Goal: Answer question/provide support: Share knowledge or assist other users

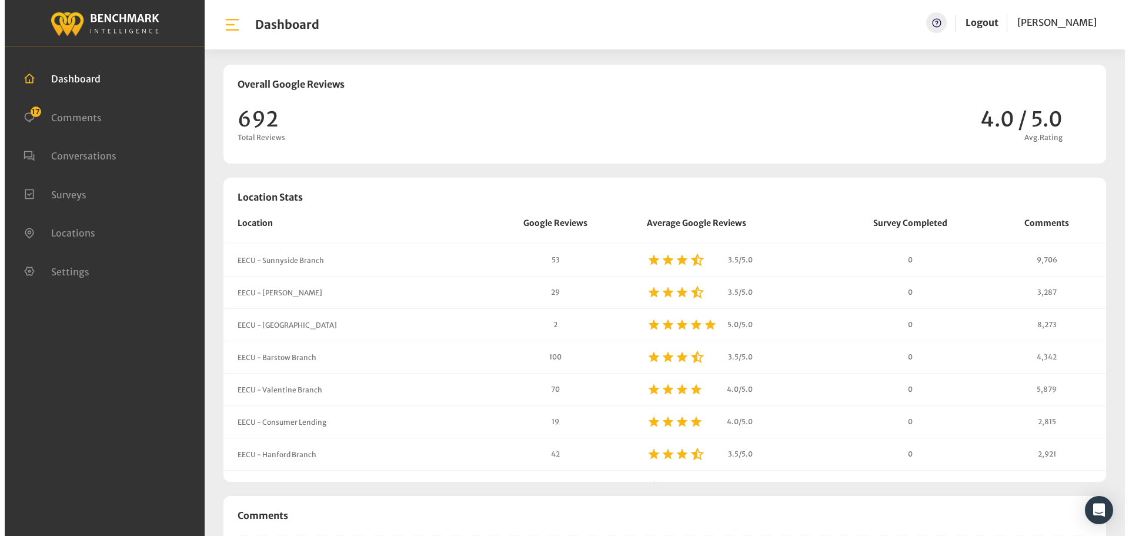
scroll to position [1008, 1121]
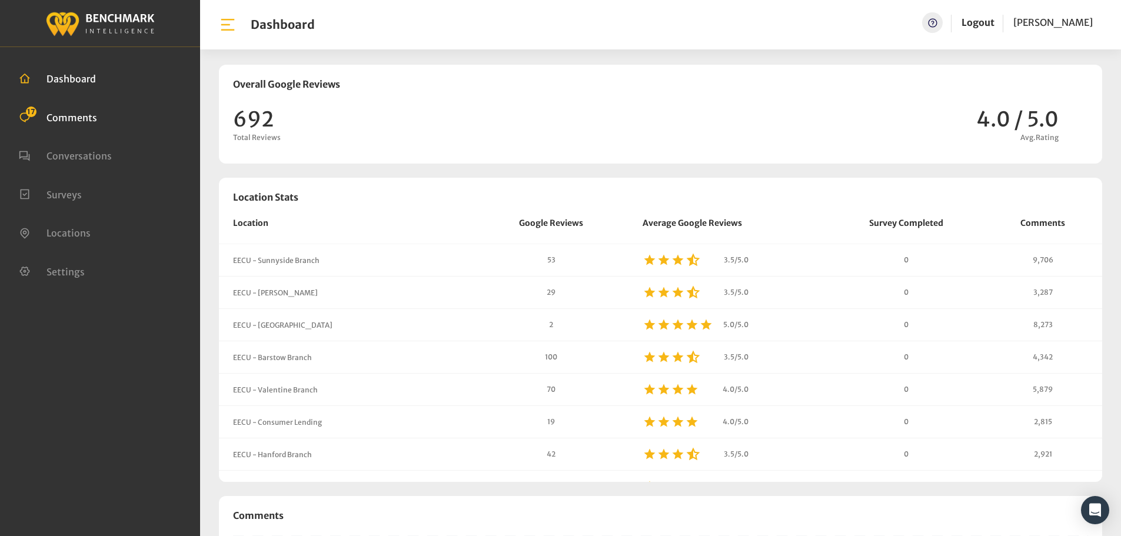
click at [75, 118] on span "Comments" at bounding box center [71, 117] width 51 height 12
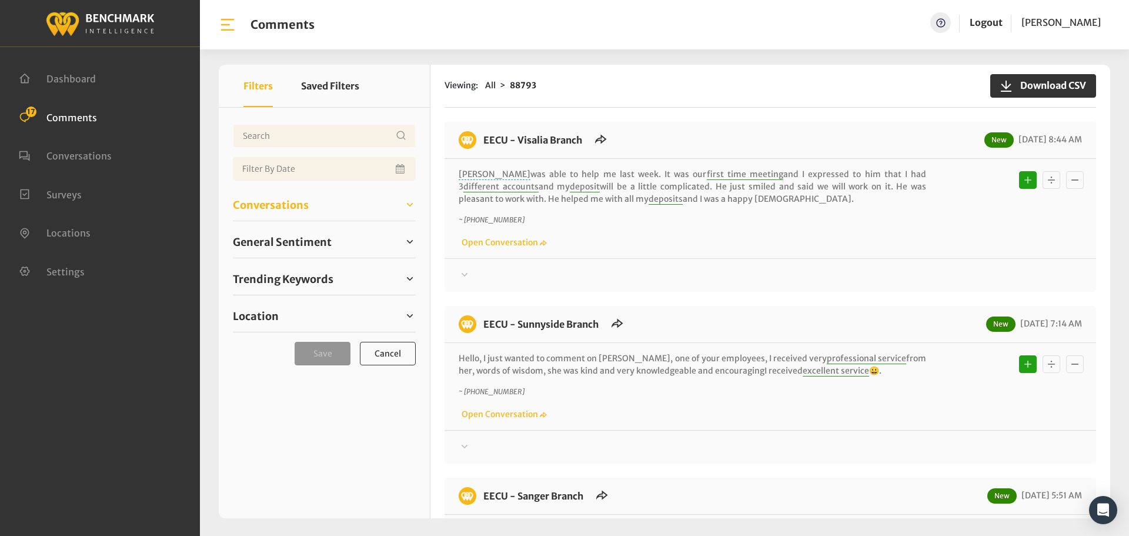
click at [315, 209] on link "Conversations" at bounding box center [324, 205] width 183 height 18
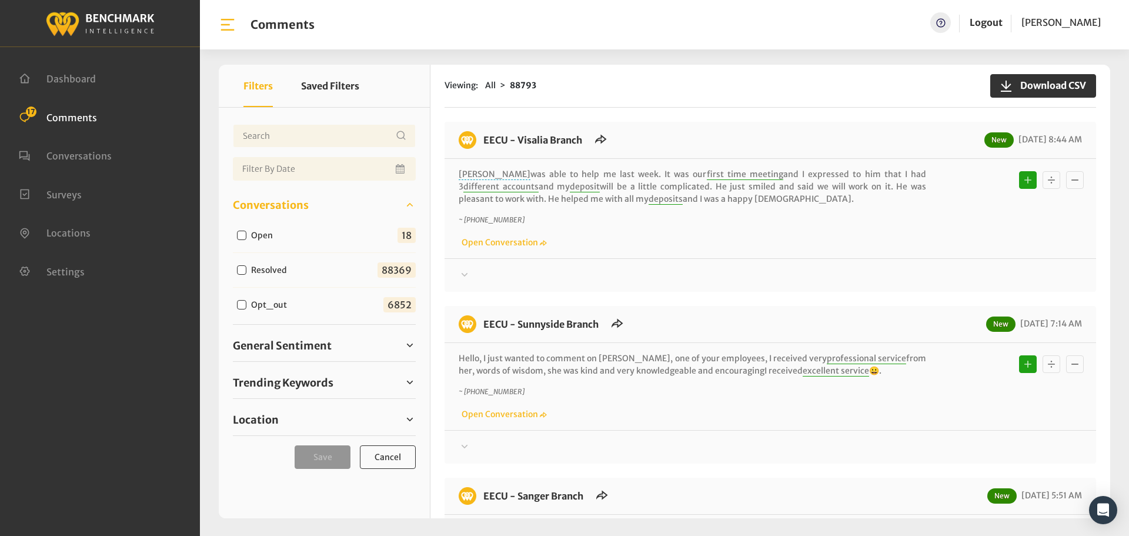
click at [266, 235] on label "Open" at bounding box center [264, 235] width 35 height 12
click at [246, 235] on input "Open" at bounding box center [241, 235] width 9 height 9
checkbox input "true"
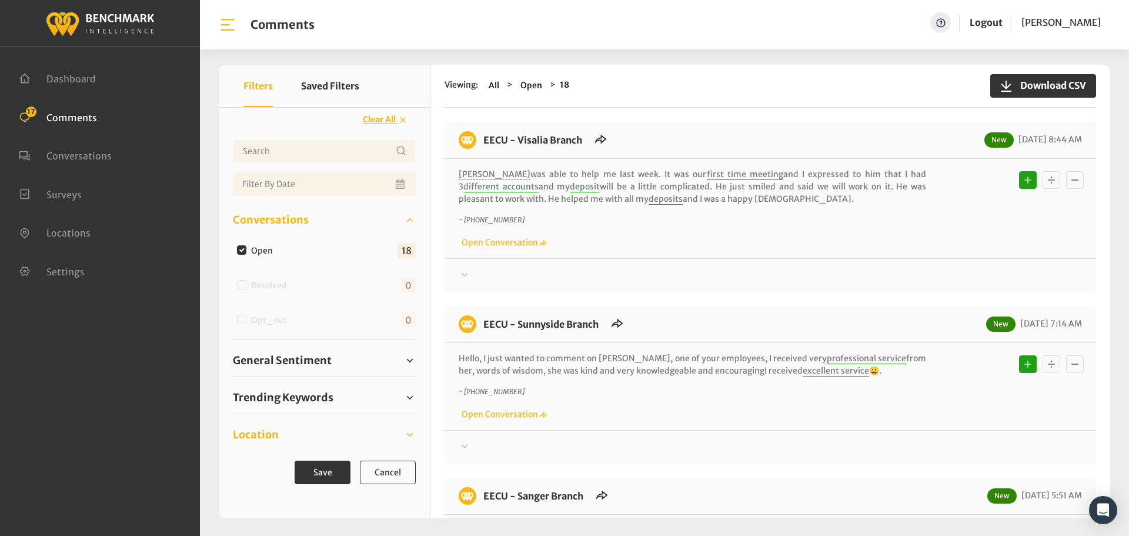
click at [311, 437] on link "Location" at bounding box center [324, 435] width 183 height 18
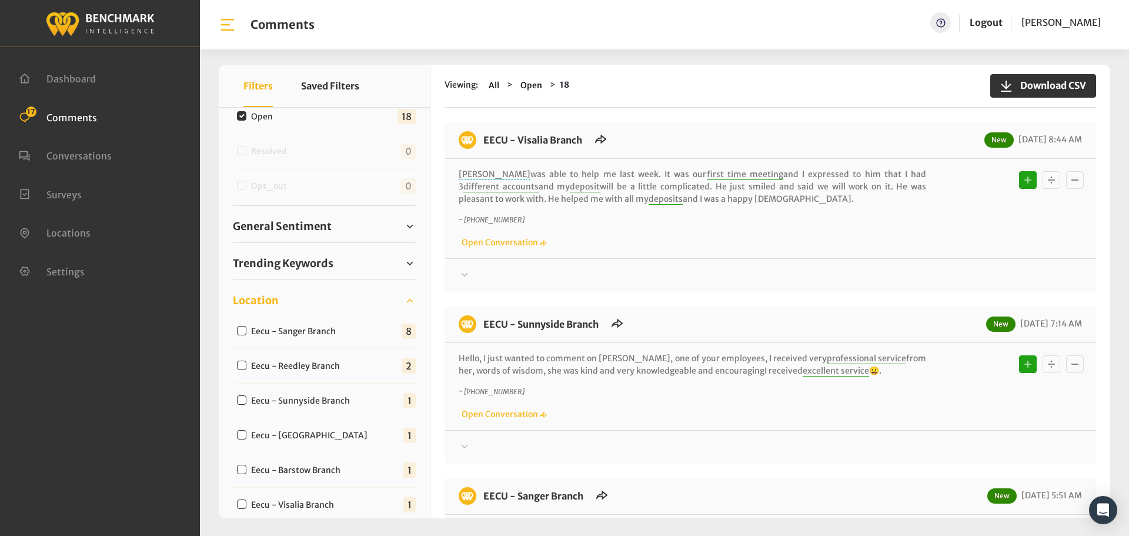
scroll to position [353, 0]
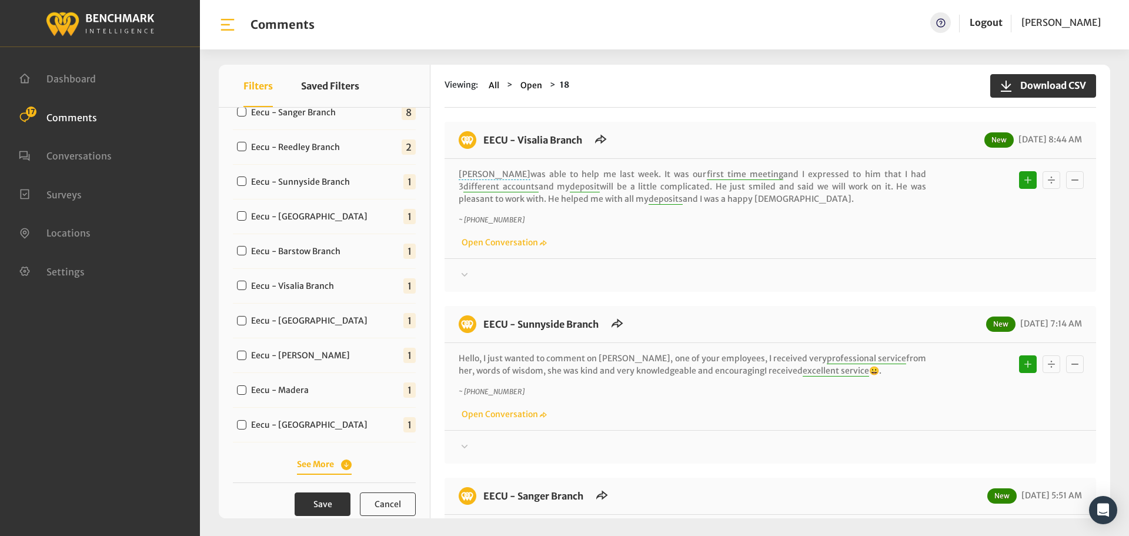
click at [328, 465] on button "See More" at bounding box center [324, 464] width 55 height 12
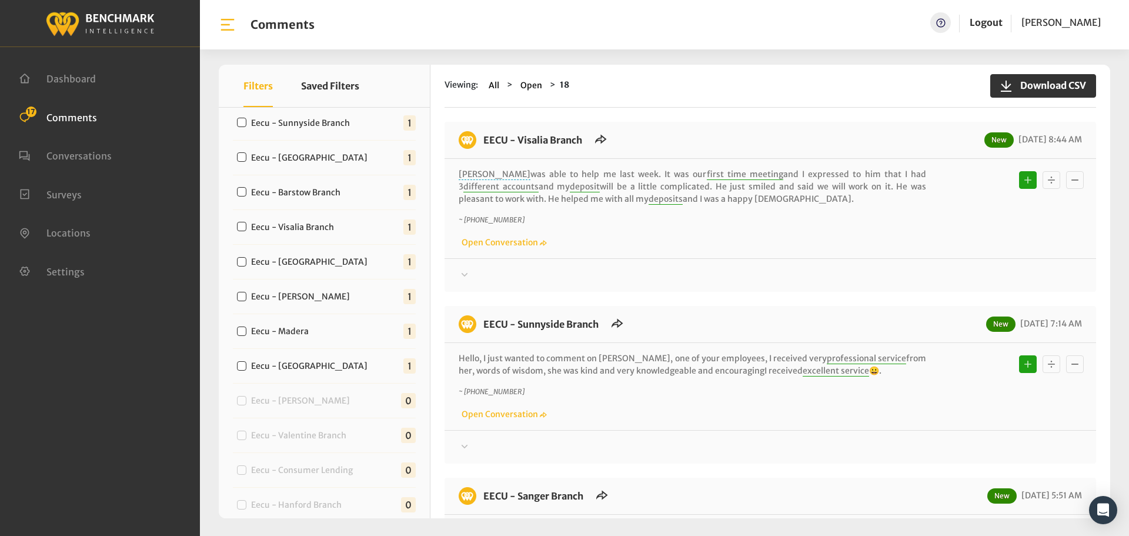
click at [281, 361] on label "Eecu - Milburn" at bounding box center [312, 366] width 130 height 12
click at [246, 361] on input "Eecu - Milburn" at bounding box center [241, 365] width 9 height 9
checkbox input "true"
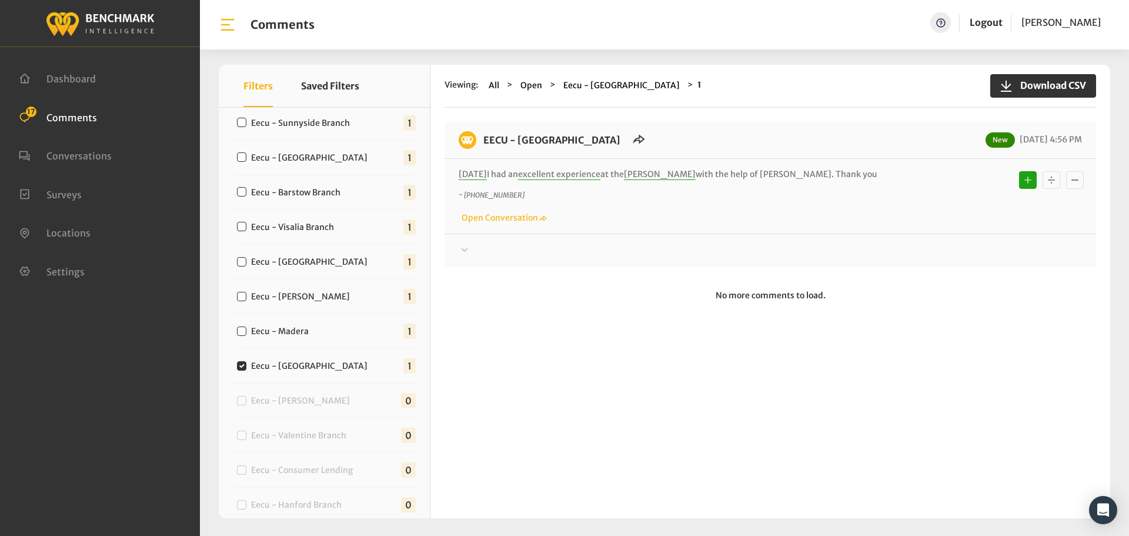
click at [616, 246] on div at bounding box center [771, 251] width 624 height 14
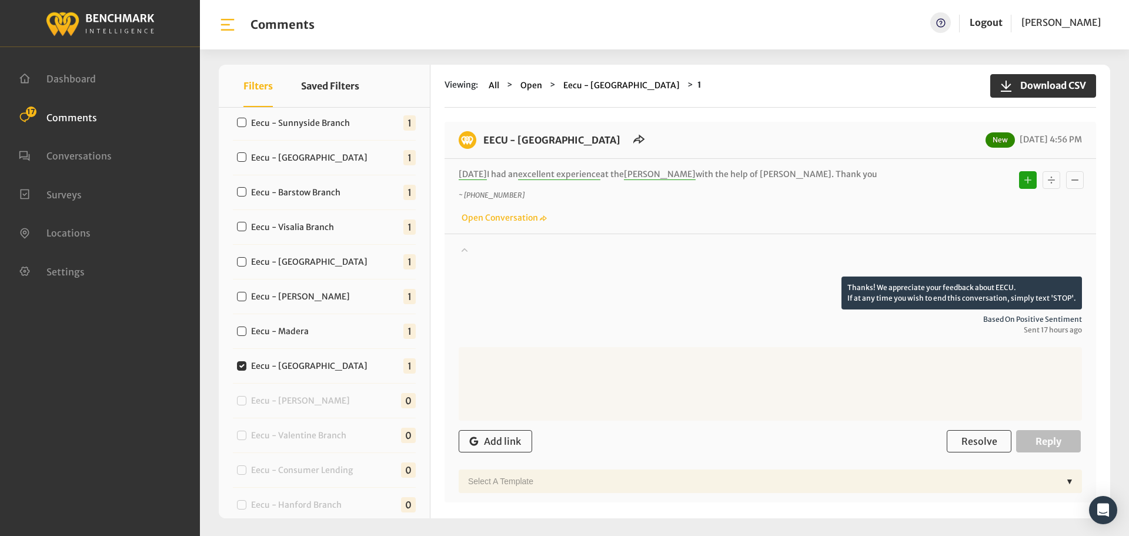
click at [681, 257] on div at bounding box center [771, 260] width 624 height 33
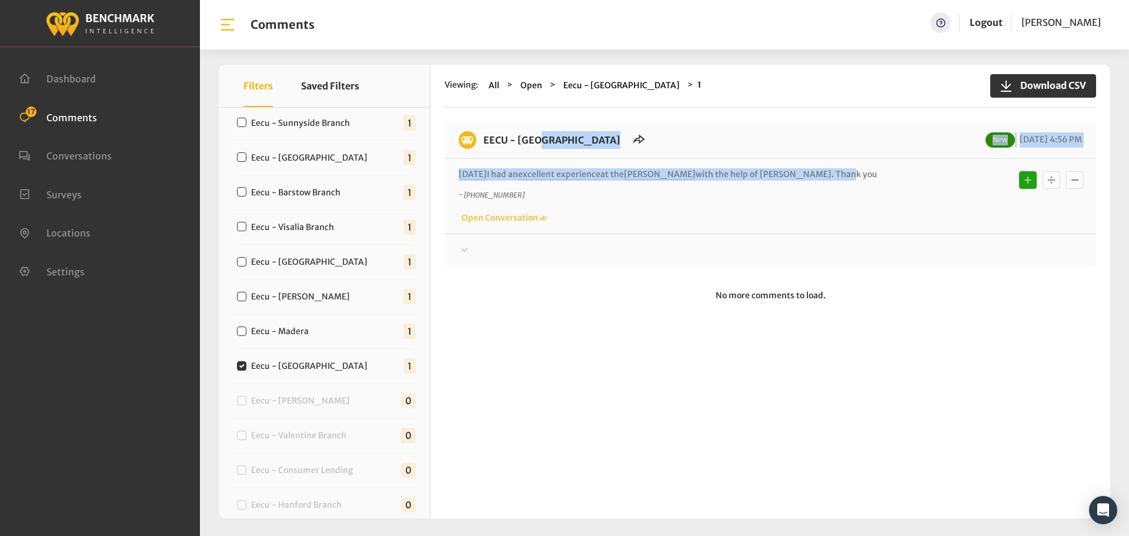
drag, startPoint x: 832, startPoint y: 168, endPoint x: 484, endPoint y: 135, distance: 350.3
click at [484, 135] on div "EECU - Milburn New 09/23/2025 4:56 PM Today I had an excellent experience at th…" at bounding box center [771, 194] width 652 height 145
copy div "EECU - Milburn New 09/23/2025 4:56 PM Today I had an excellent experience at th…"
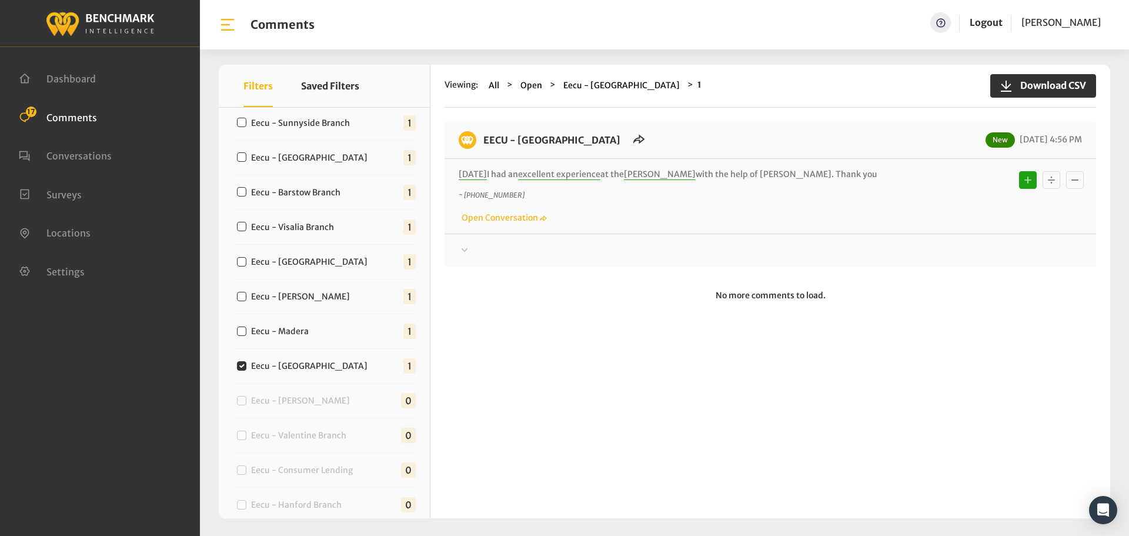
click at [888, 254] on div at bounding box center [771, 251] width 624 height 14
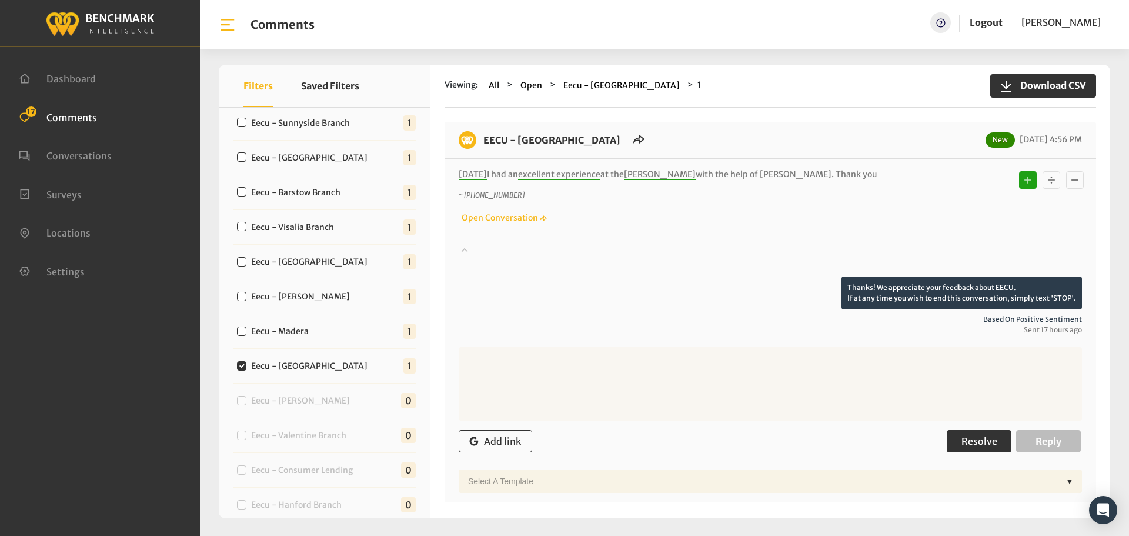
click at [967, 435] on button "Resolve" at bounding box center [979, 441] width 65 height 22
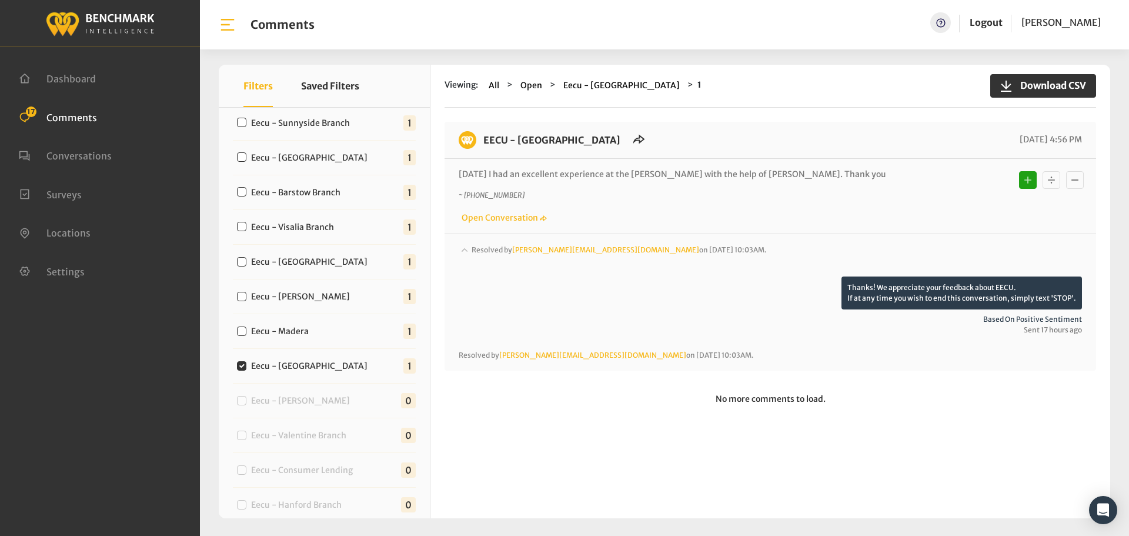
click at [316, 330] on label "Eecu - Madera" at bounding box center [282, 331] width 71 height 12
click at [246, 330] on input "Eecu - Madera" at bounding box center [241, 330] width 9 height 9
checkbox input "true"
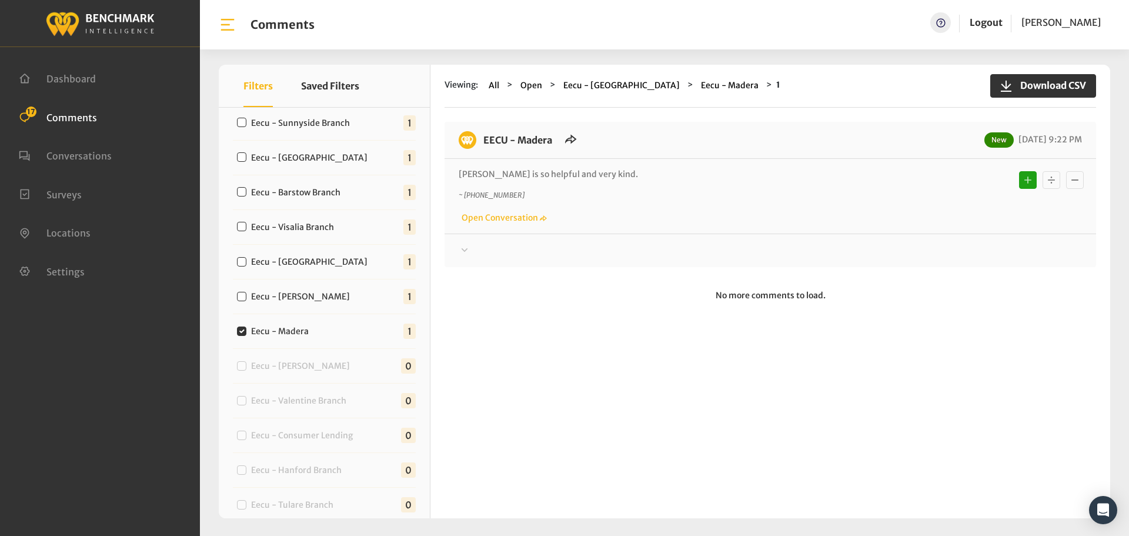
click at [564, 249] on div at bounding box center [771, 251] width 624 height 14
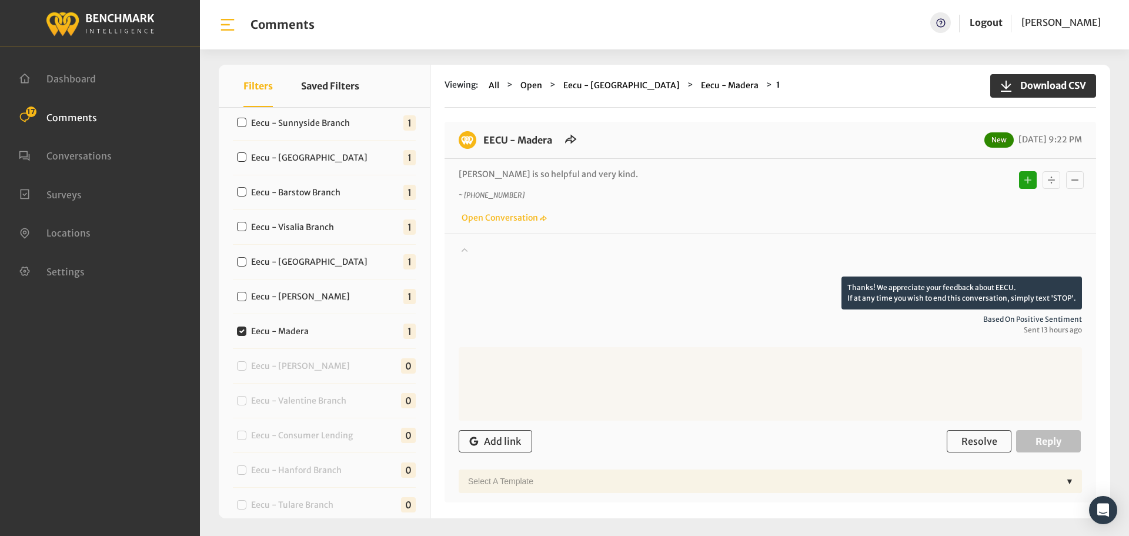
click at [594, 256] on div at bounding box center [771, 260] width 624 height 33
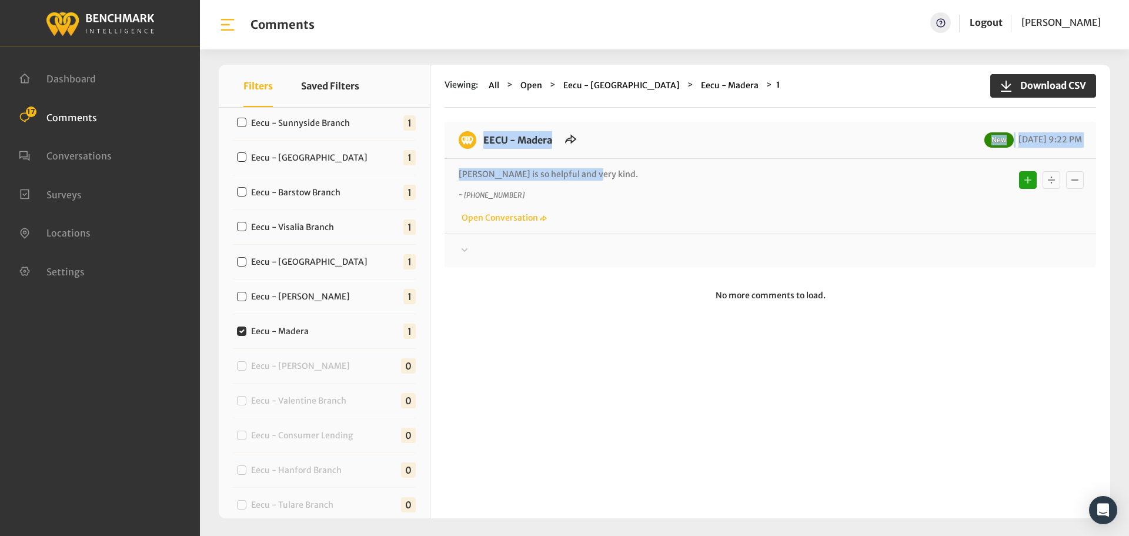
drag, startPoint x: 581, startPoint y: 174, endPoint x: 469, endPoint y: 142, distance: 116.2
click at [469, 142] on div "EECU - Madera New 09/23/2025 9:22 PM Holly is so helpful and very kind. ~ +1559…" at bounding box center [771, 194] width 652 height 145
copy div "EECU - Madera New 09/23/2025 9:22 PM Holly is so helpful and very kind"
click at [948, 244] on div at bounding box center [771, 251] width 624 height 14
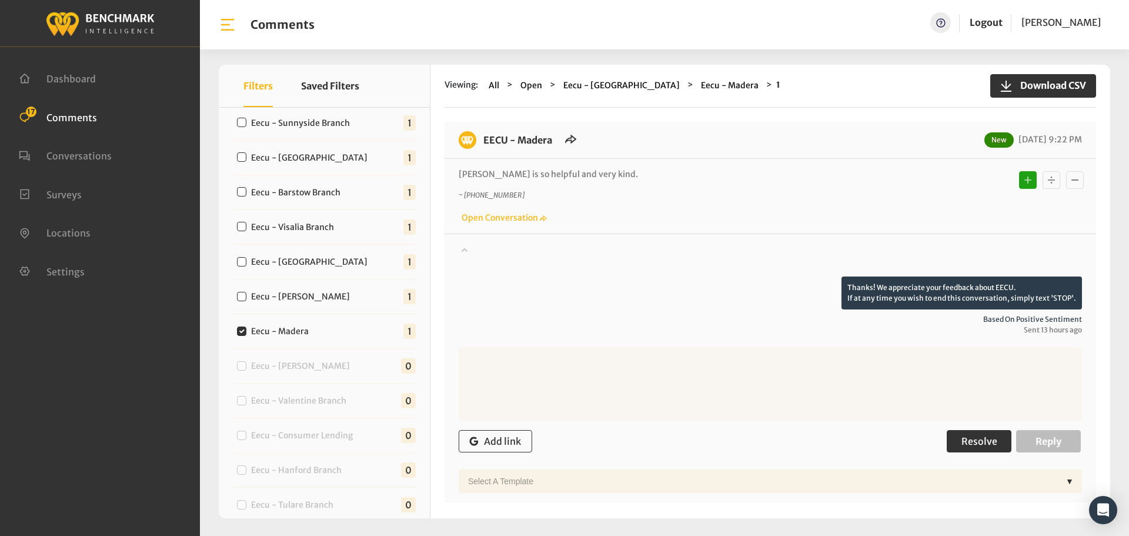
click at [965, 439] on span "Resolve" at bounding box center [980, 441] width 36 height 12
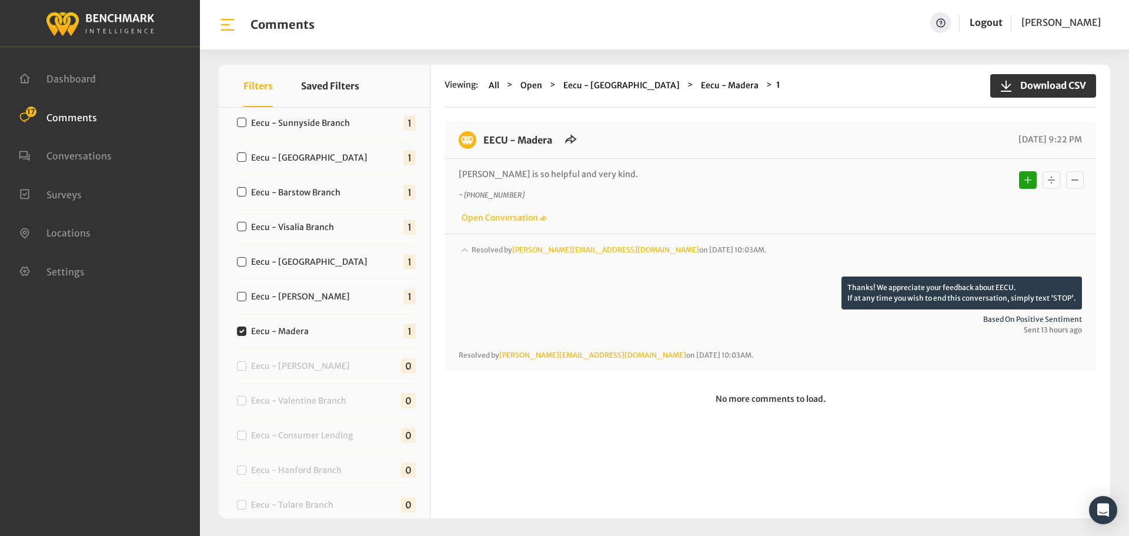
click at [334, 298] on div "Eecu - Clovis West 1" at bounding box center [324, 296] width 183 height 35
click at [298, 291] on label "Eecu - Clovis West" at bounding box center [303, 297] width 112 height 12
click at [246, 292] on input "Eecu - Clovis West" at bounding box center [241, 296] width 9 height 9
checkbox input "true"
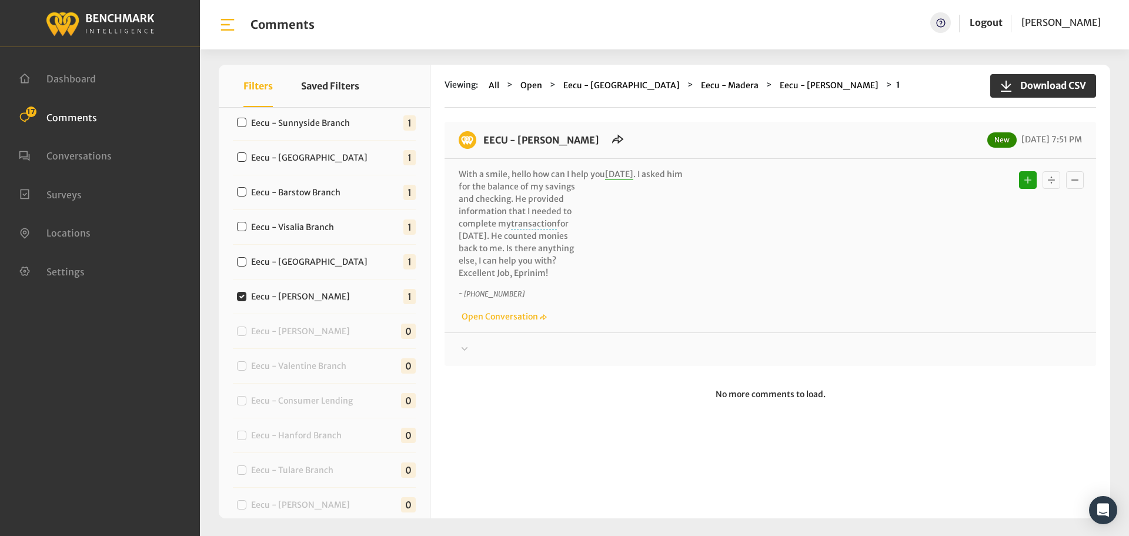
click at [579, 349] on div at bounding box center [771, 349] width 624 height 14
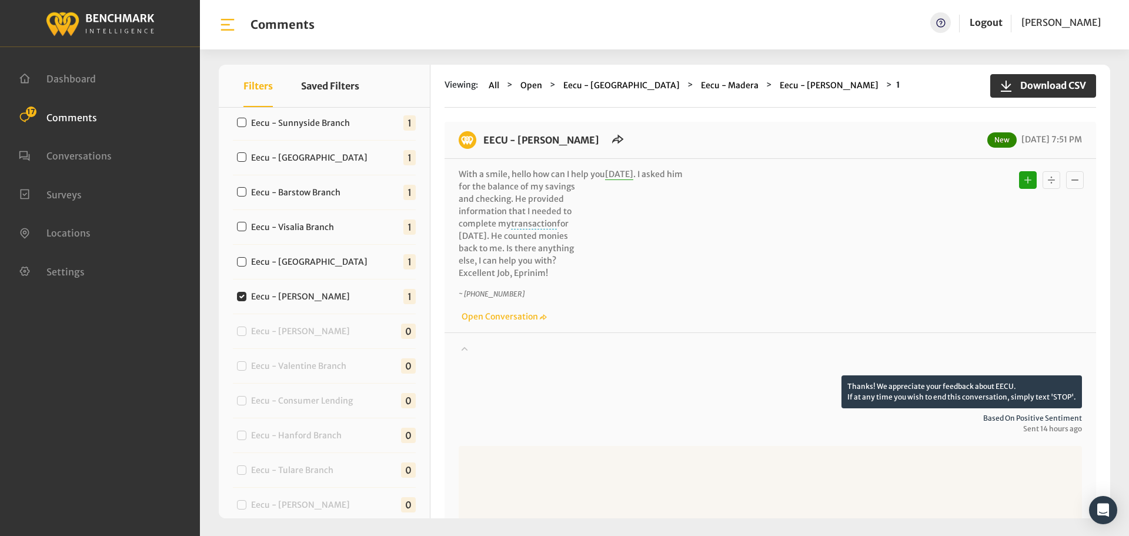
click at [584, 350] on div at bounding box center [771, 358] width 624 height 33
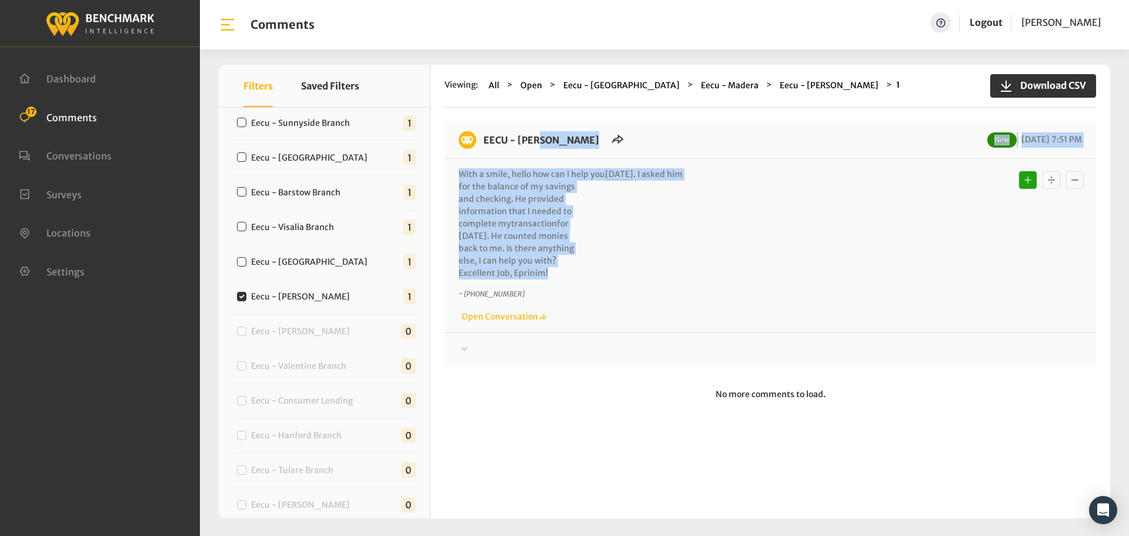
drag, startPoint x: 555, startPoint y: 272, endPoint x: 484, endPoint y: 148, distance: 143.6
click at [484, 148] on div "EECU - Clovis West New 09/23/2025 7:51 PM With a smile, hello how can I help yo…" at bounding box center [771, 244] width 652 height 244
copy div "EECU - Clovis West New 09/23/2025 7:51 PM With a smile, hello how can I help yo…"
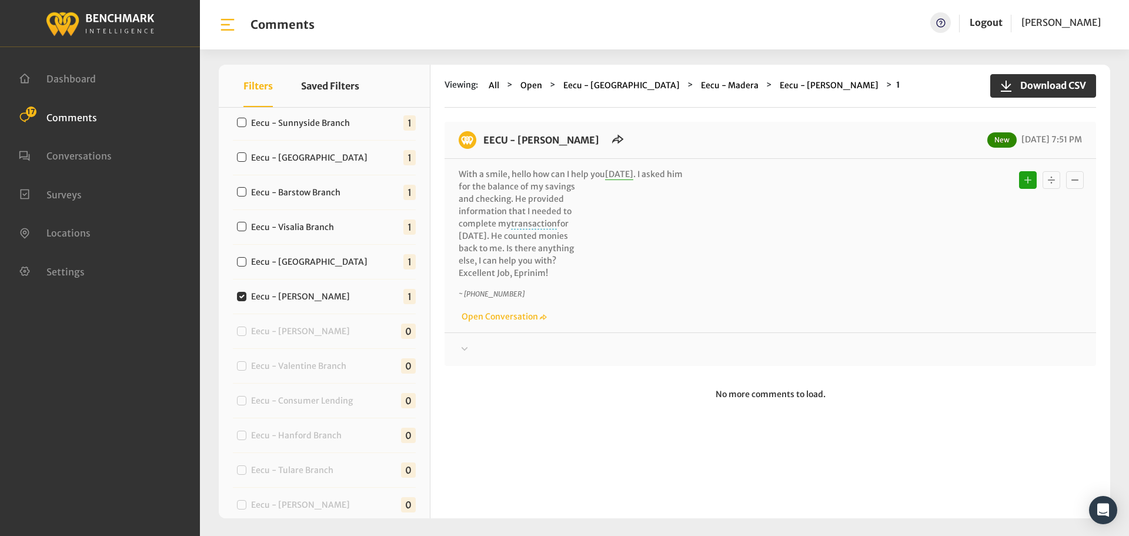
click at [976, 352] on div at bounding box center [771, 349] width 624 height 14
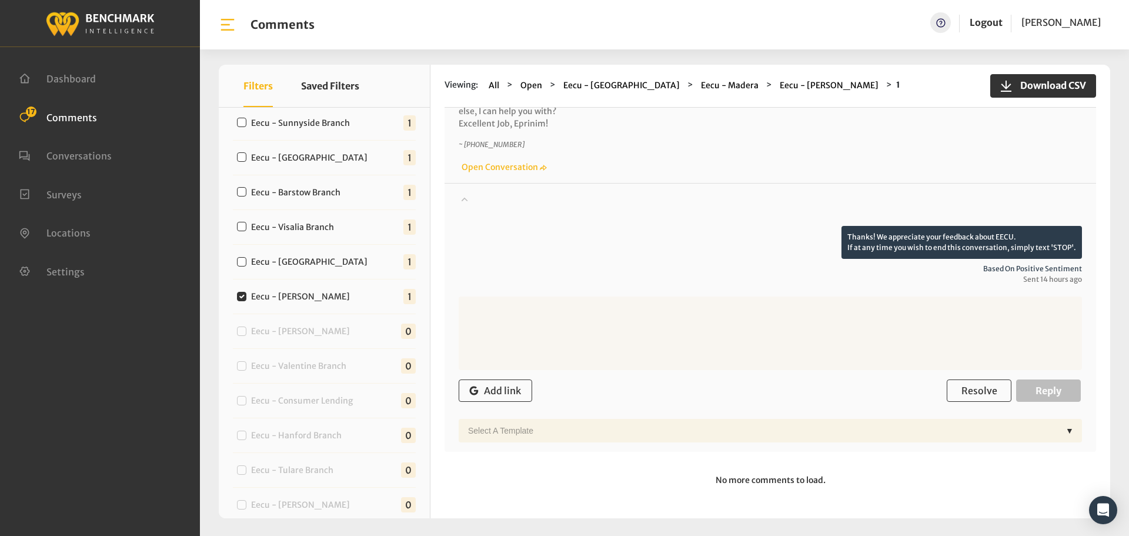
click at [969, 378] on div "Add link Resolve Reply" at bounding box center [771, 391] width 624 height 35
click at [971, 386] on span "Resolve" at bounding box center [980, 391] width 36 height 12
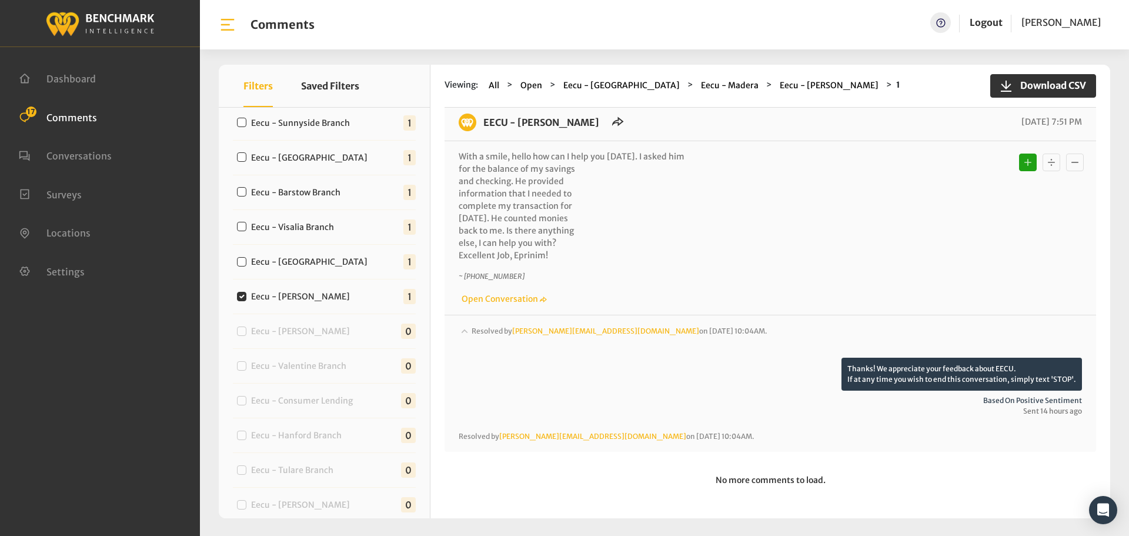
scroll to position [18, 0]
click at [302, 256] on label "Eecu - Clovis Old Town" at bounding box center [312, 262] width 130 height 12
click at [246, 257] on input "Eecu - Clovis Old Town" at bounding box center [241, 261] width 9 height 9
checkbox input "true"
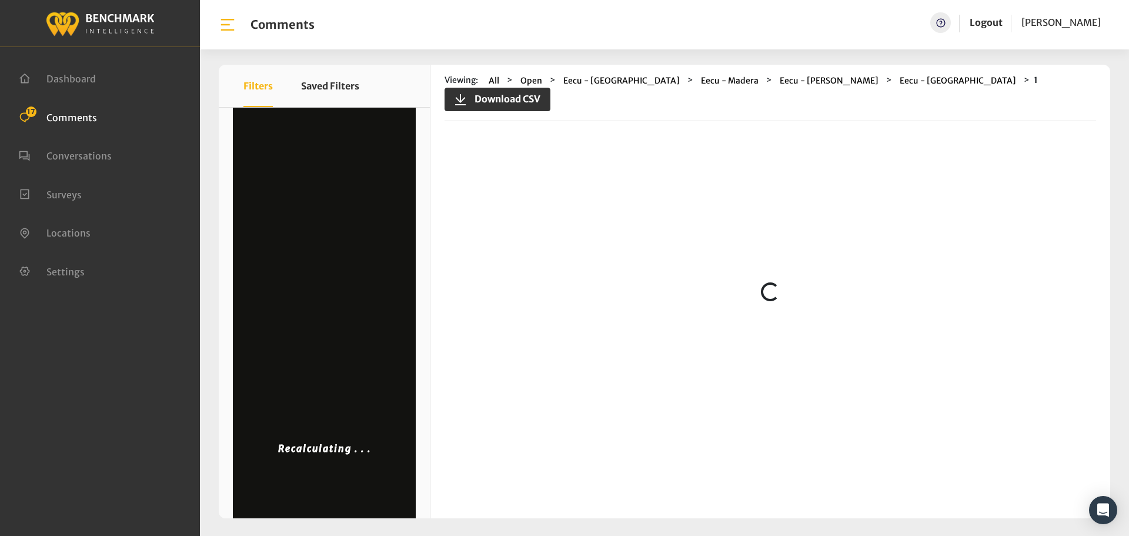
scroll to position [0, 0]
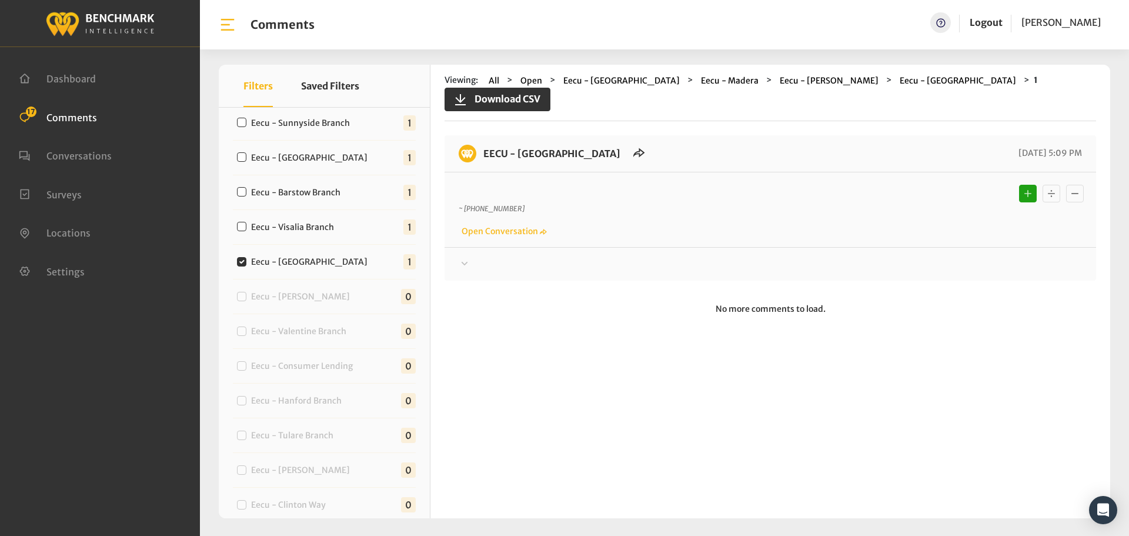
click at [538, 257] on div at bounding box center [771, 264] width 624 height 14
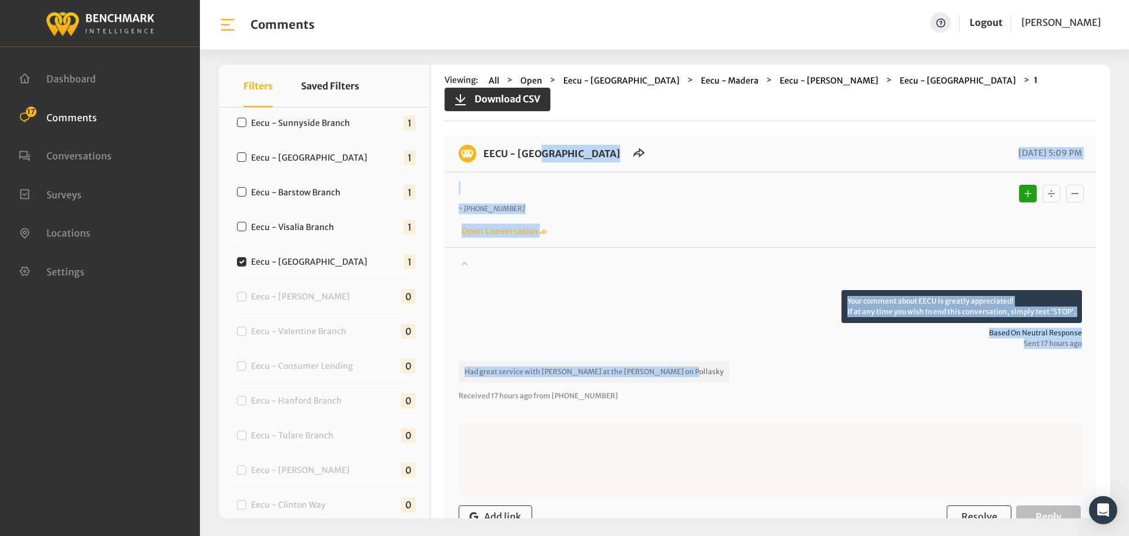
drag, startPoint x: 676, startPoint y: 361, endPoint x: 478, endPoint y: 154, distance: 287.1
click at [478, 154] on div "EECU - Clovis Old Town 09/23/2025 5:09 PM ~ +15592865853 Open Conversation" at bounding box center [771, 356] width 652 height 442
copy div "EECU - Clovis Old Town 09/23/2025 5:09 PM ~ +15592865853 Open Conversation Your…"
click at [971, 511] on span "Resolve" at bounding box center [980, 517] width 36 height 12
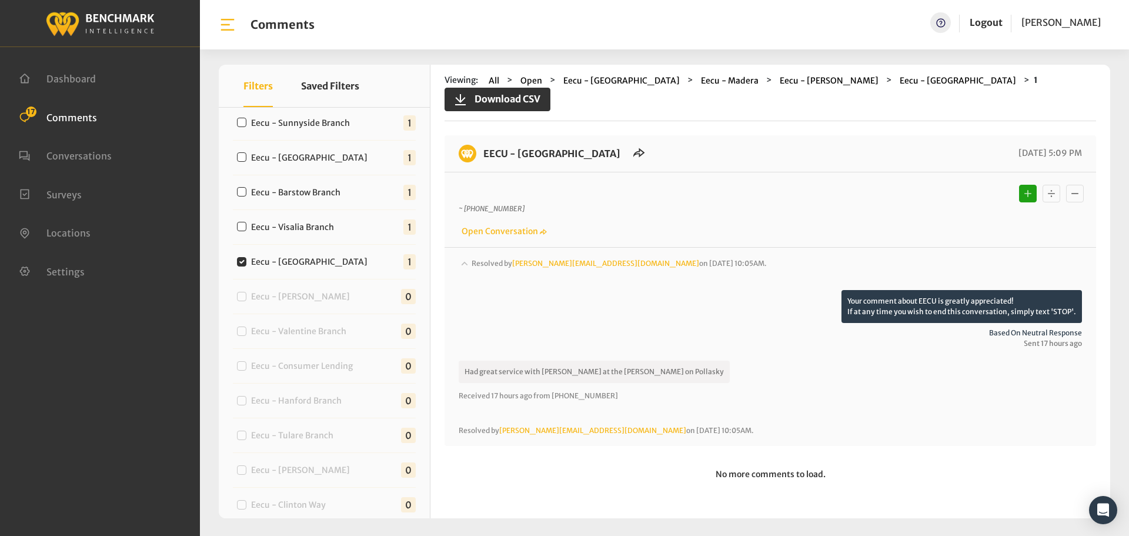
click at [318, 224] on label "Eecu - Visalia Branch" at bounding box center [295, 227] width 96 height 12
click at [246, 224] on input "Eecu - Visalia Branch" at bounding box center [241, 226] width 9 height 9
checkbox input "true"
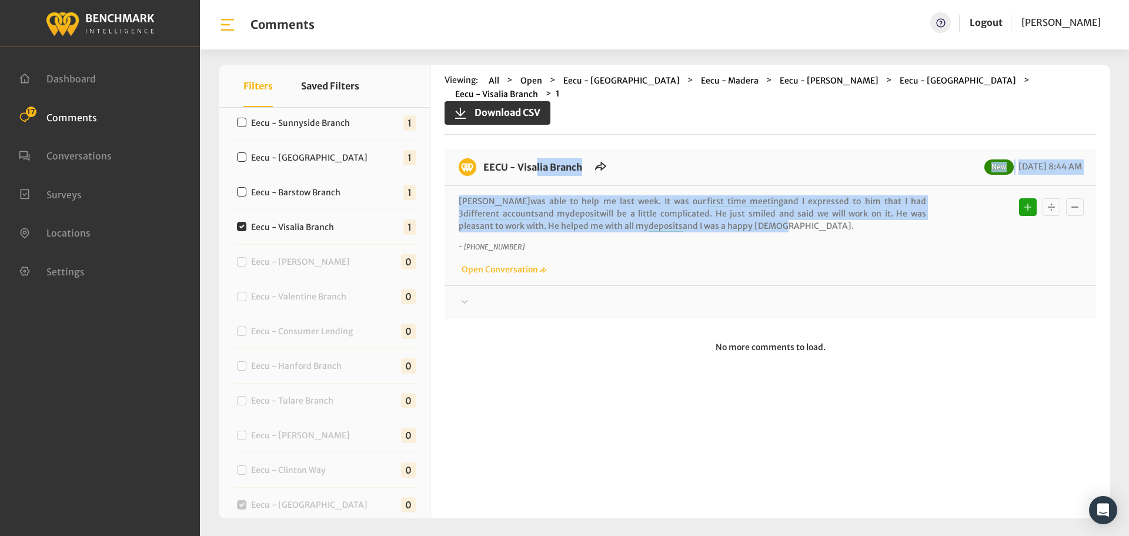
drag, startPoint x: 697, startPoint y: 216, endPoint x: 479, endPoint y: 159, distance: 225.0
click at [479, 159] on div "EECU - Visalia Branch New 09/24/2025 8:44 AM Cody was able to help me last week…" at bounding box center [771, 234] width 652 height 170
copy div "EECU - Visalia Branch New 09/24/2025 8:44 AM Cody was able to help me last week…"
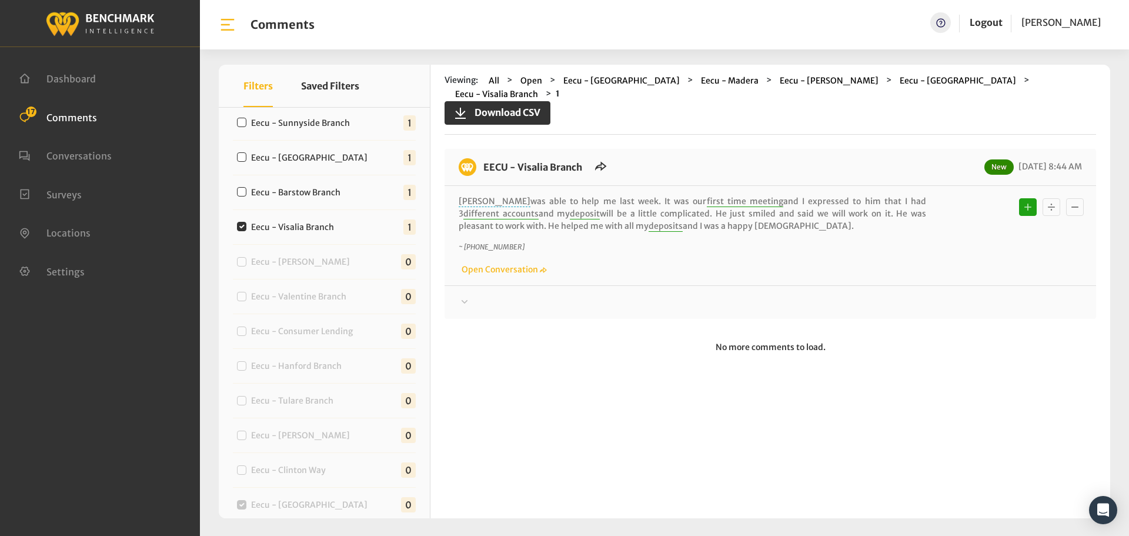
click at [812, 295] on div at bounding box center [771, 302] width 624 height 14
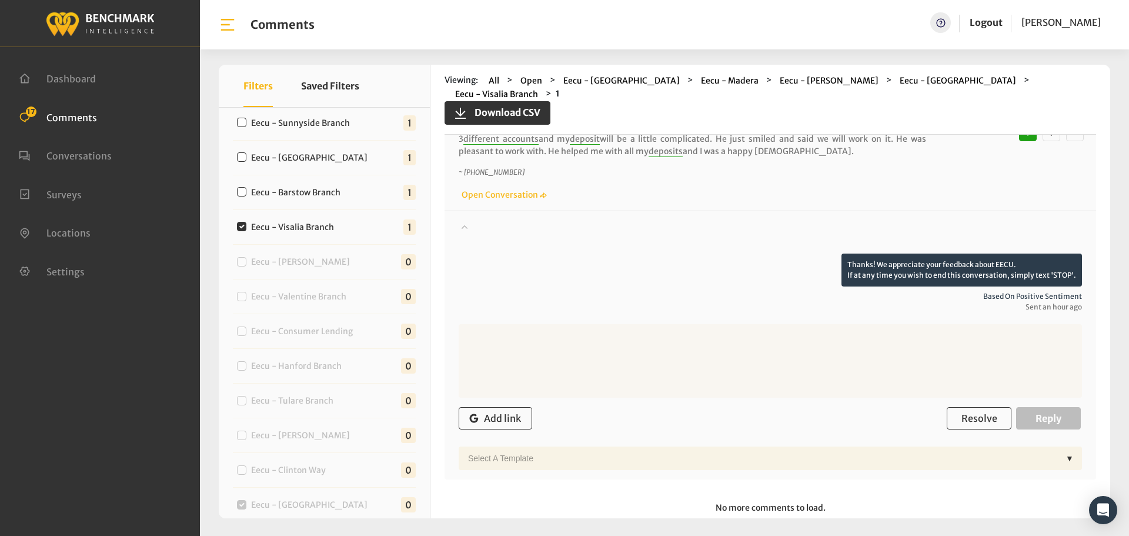
scroll to position [76, 0]
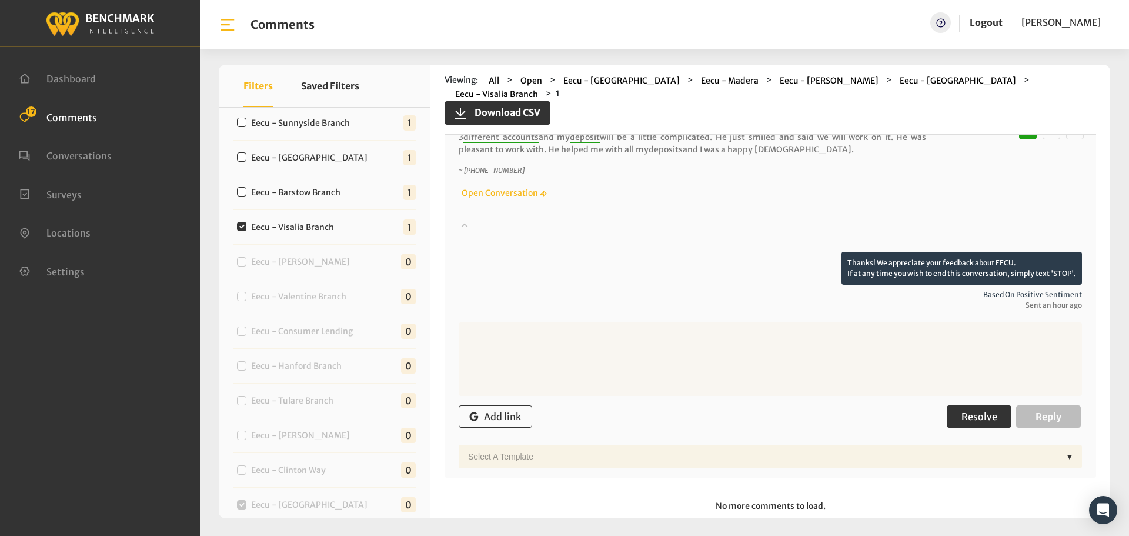
click at [980, 411] on span "Resolve" at bounding box center [980, 417] width 36 height 12
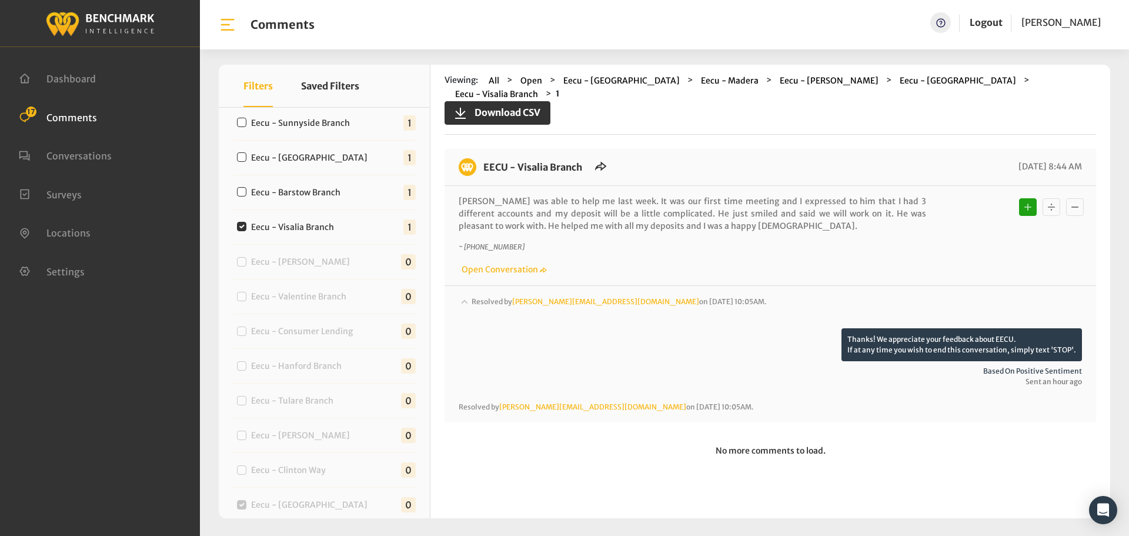
scroll to position [294, 0]
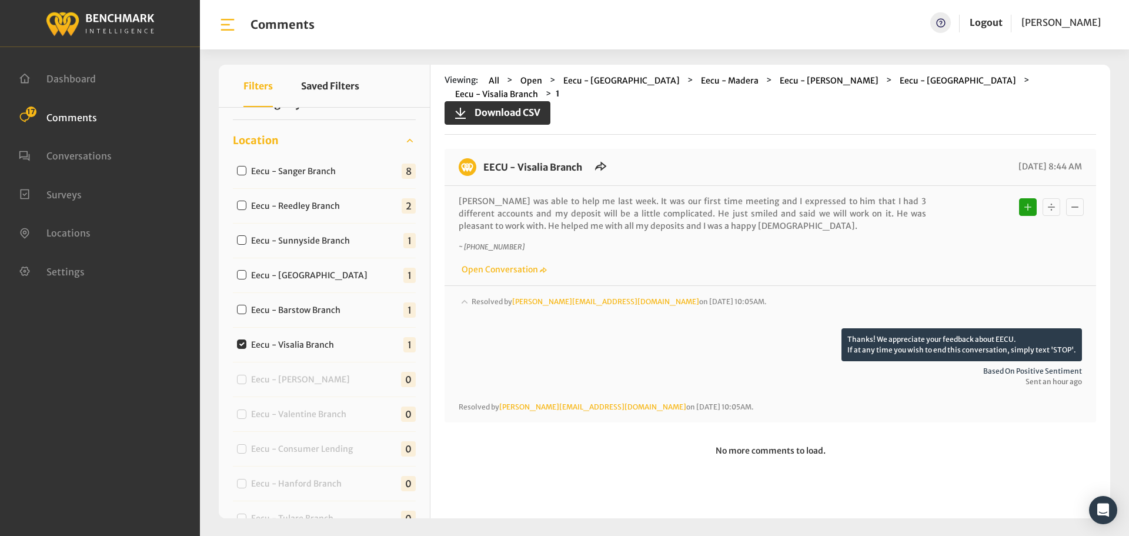
click at [328, 315] on label "Eecu - Barstow Branch" at bounding box center [298, 310] width 103 height 12
click at [246, 314] on input "Eecu - Barstow Branch" at bounding box center [241, 309] width 9 height 9
checkbox input "true"
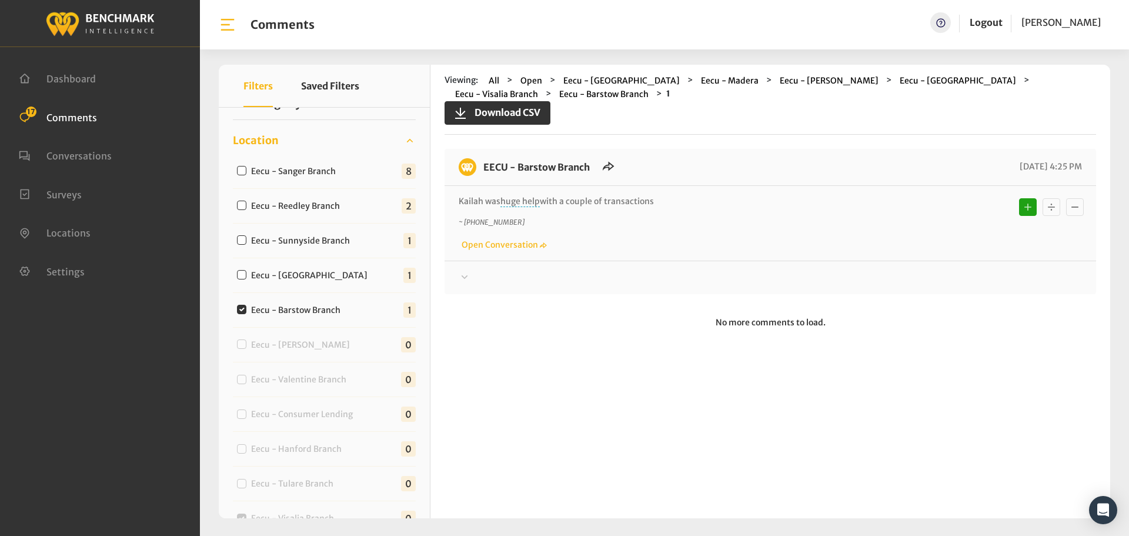
click at [611, 269] on div "Your comment about EECU is greatly appreciated! If at any time you wish to end …" at bounding box center [771, 273] width 652 height 24
click at [621, 282] on div at bounding box center [771, 278] width 624 height 14
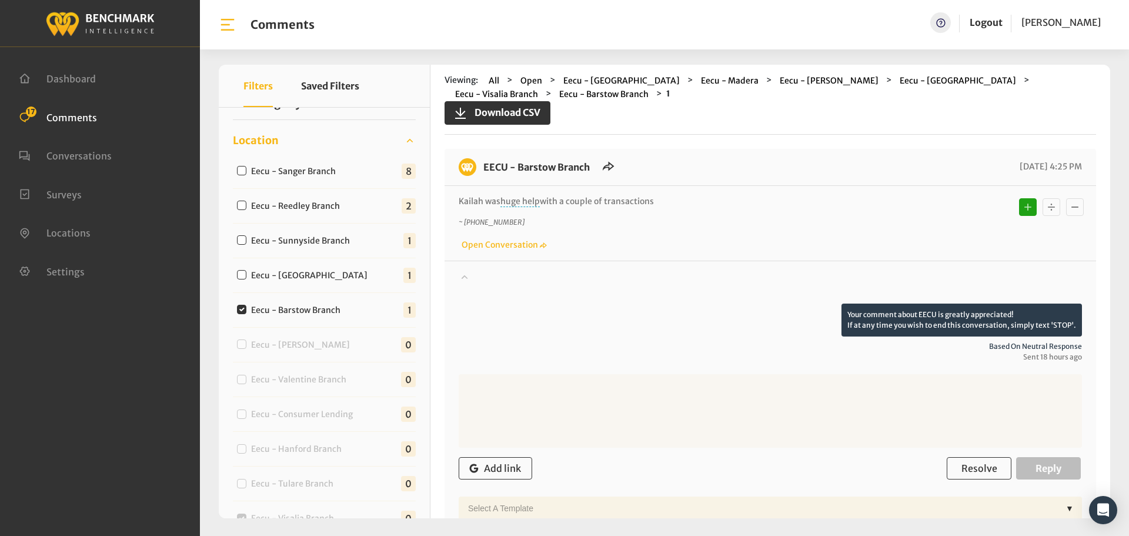
click at [647, 279] on div at bounding box center [771, 287] width 624 height 33
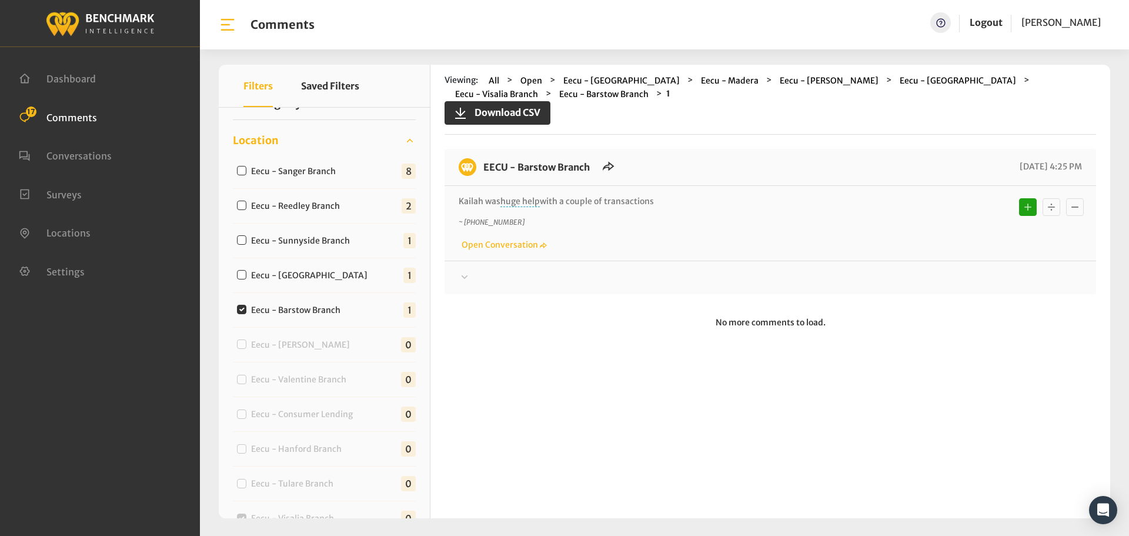
drag, startPoint x: 666, startPoint y: 201, endPoint x: 486, endPoint y: 156, distance: 185.6
click at [486, 156] on div "EECU - Barstow Branch 09/23/2025 4:25 PM Kailah was huge help with a couple of …" at bounding box center [771, 221] width 652 height 145
copy div "EECU - Barstow Branch 09/23/2025 4:25 PM Kailah was huge help with a couple of …"
click at [970, 274] on div at bounding box center [771, 278] width 624 height 14
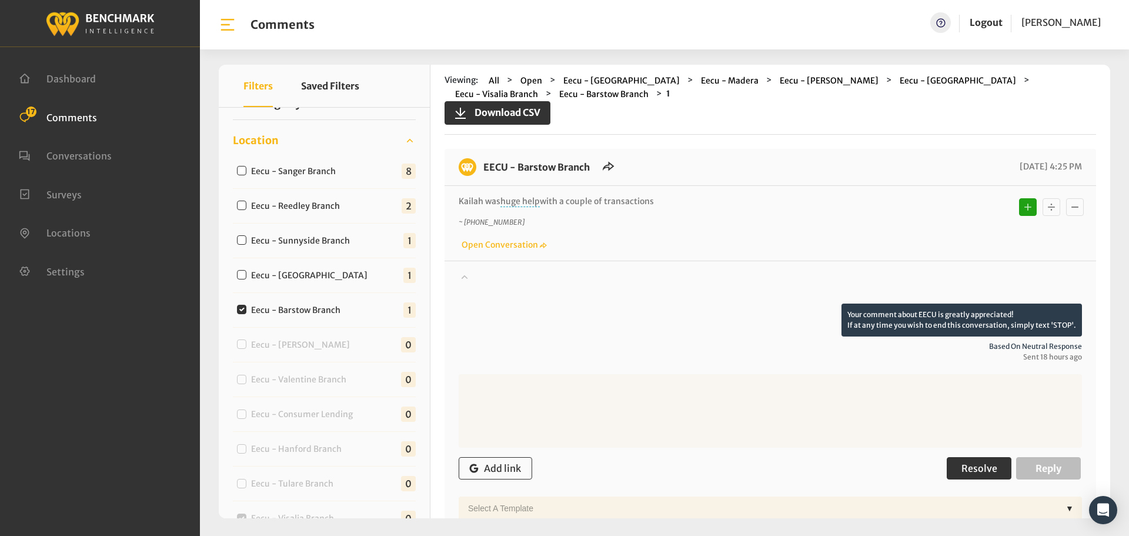
click at [962, 468] on span "Resolve" at bounding box center [980, 468] width 36 height 12
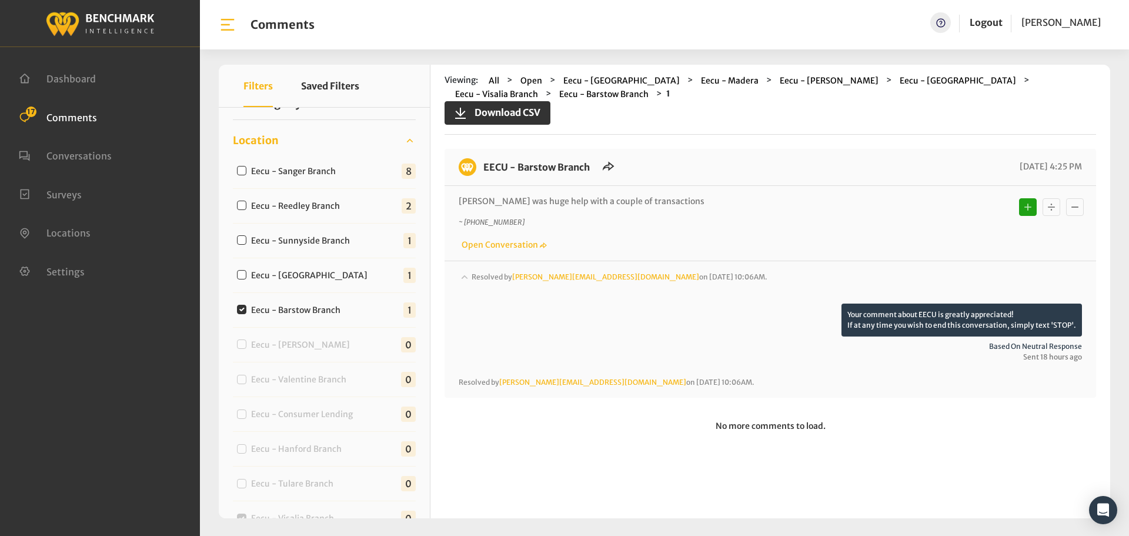
click at [300, 275] on label "Eecu - Clovis North Branch" at bounding box center [312, 275] width 130 height 12
click at [246, 275] on input "Eecu - Clovis North Branch" at bounding box center [241, 274] width 9 height 9
checkbox input "true"
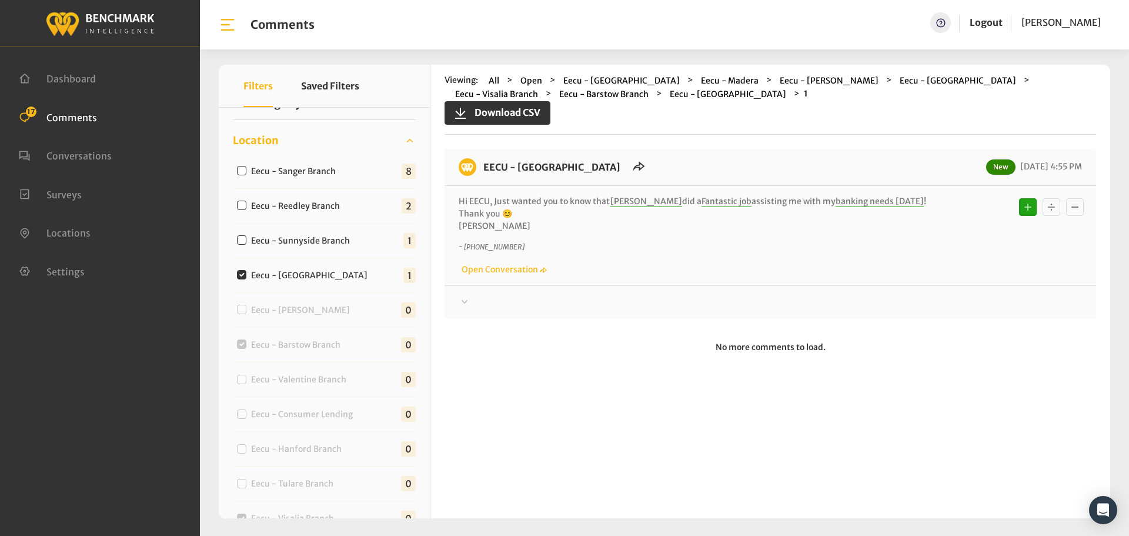
click at [583, 293] on div "Thanks! We appreciate your feedback about EECU. If at any time you wish to end …" at bounding box center [771, 297] width 652 height 24
click at [576, 295] on div "Thanks! We appreciate your feedback about EECU. If at any time you wish to end …" at bounding box center [771, 297] width 652 height 24
click at [586, 301] on div at bounding box center [771, 302] width 624 height 14
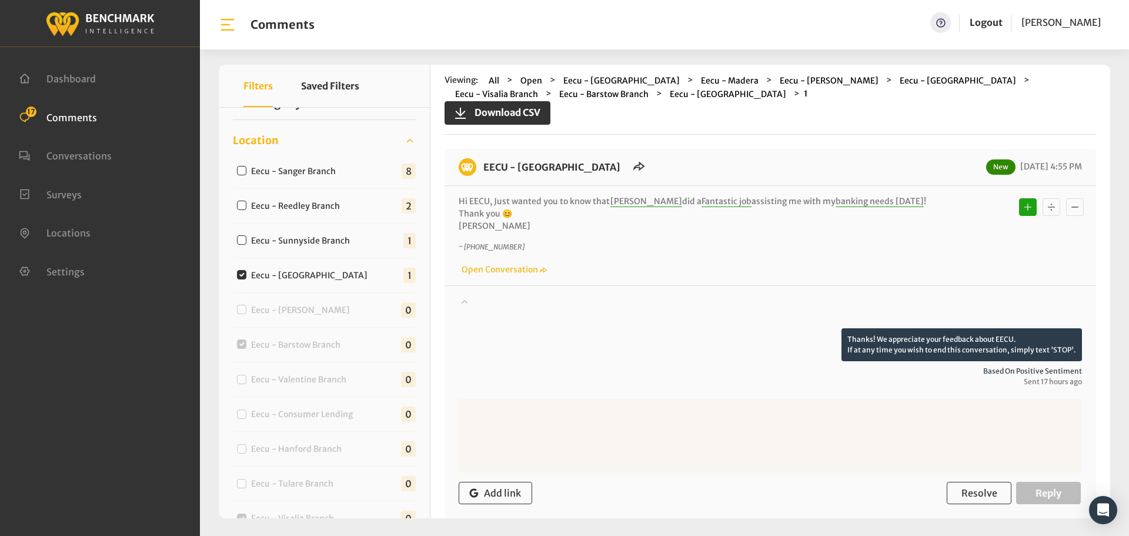
click at [581, 301] on div at bounding box center [771, 311] width 624 height 33
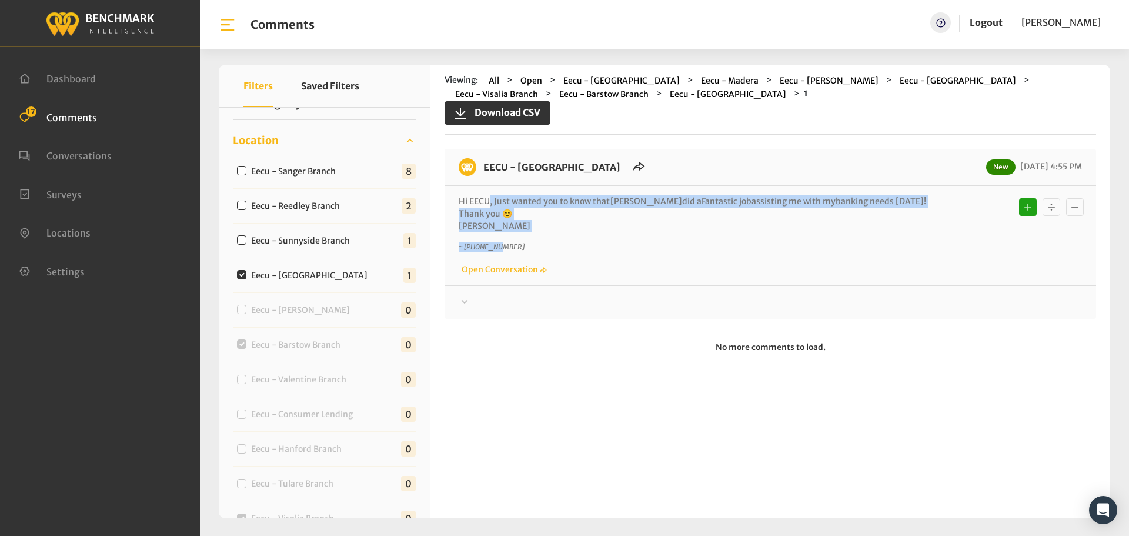
drag, startPoint x: 501, startPoint y: 233, endPoint x: 489, endPoint y: 191, distance: 43.2
click at [489, 191] on div "Hi EECU, Just wanted you to know that Alfonso did a Fantastic job assisting me …" at bounding box center [771, 235] width 652 height 99
click at [502, 203] on p "Hi EECU, Just wanted you to know that Alfonso did a Fantastic job assisting me …" at bounding box center [693, 213] width 468 height 37
drag, startPoint x: 500, startPoint y: 222, endPoint x: 482, endPoint y: 164, distance: 61.0
click at [482, 164] on div "EECU - Clovis North Branch New 09/23/2025 4:55 PM Hi EECU, Just wanted you to k…" at bounding box center [771, 234] width 652 height 170
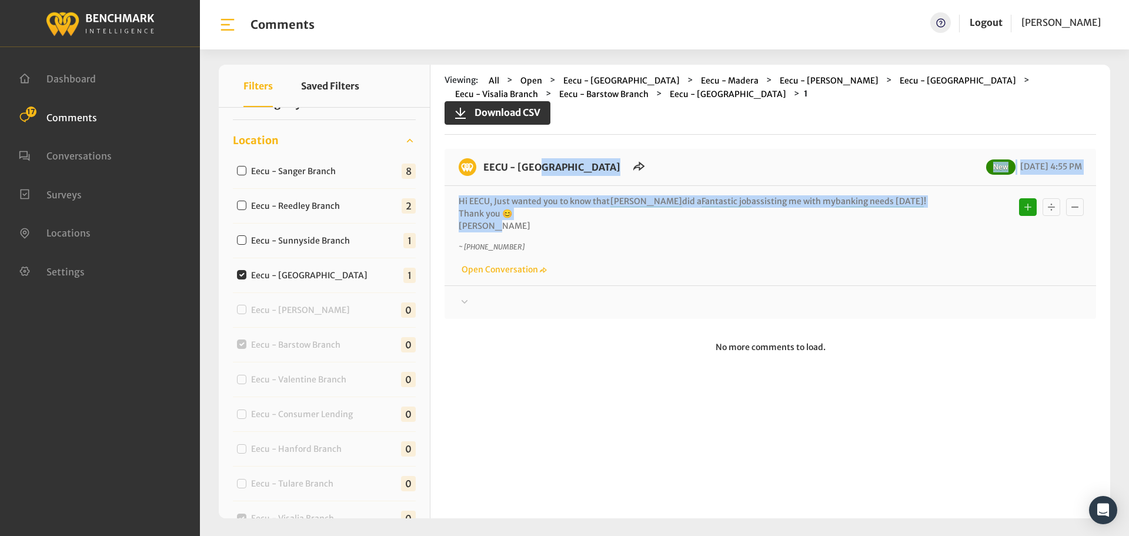
copy div "EECU - Clovis North Branch New 09/23/2025 4:55 PM Hi EECU, Just wanted you to k…"
click at [928, 315] on div "EECU - Clovis North Branch New 09/23/2025 4:55 PM Hi EECU, Just wanted you to k…" at bounding box center [771, 234] width 652 height 170
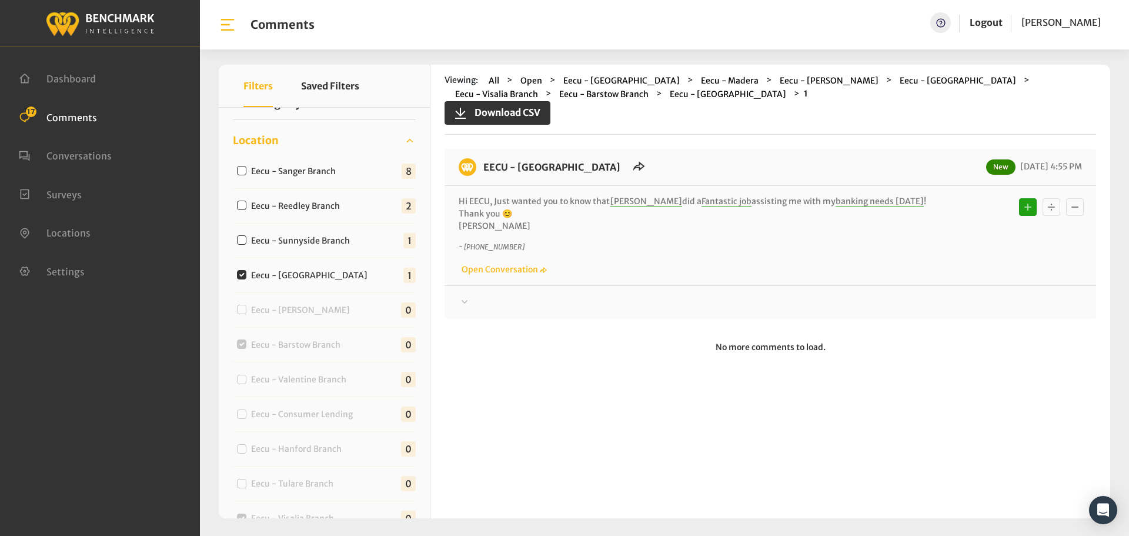
click at [926, 306] on div at bounding box center [771, 302] width 624 height 14
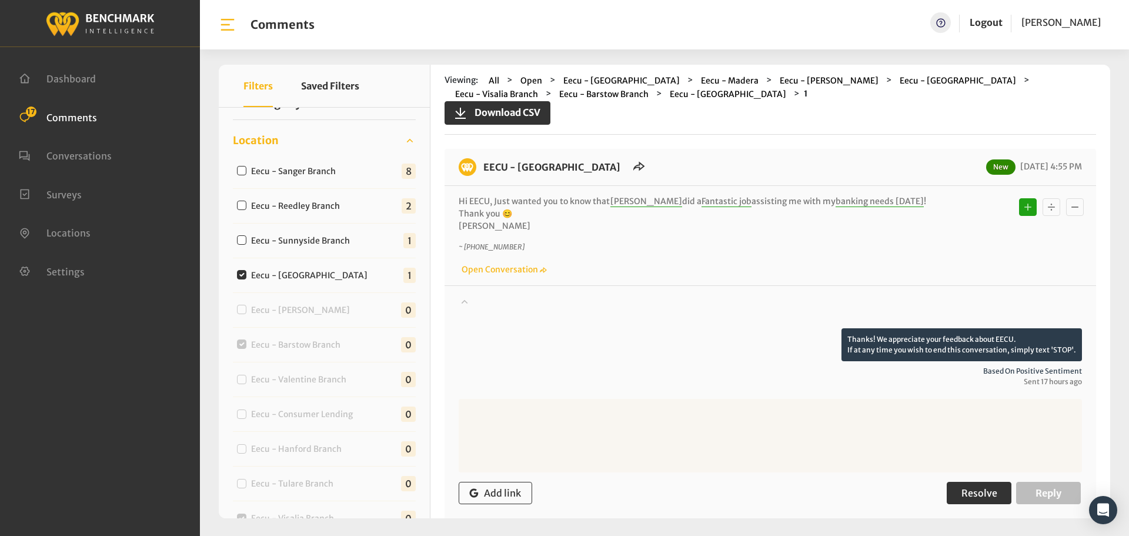
click at [949, 481] on div "Add link Resolve Reply" at bounding box center [771, 493] width 624 height 35
click at [948, 486] on button "Resolve" at bounding box center [979, 493] width 65 height 22
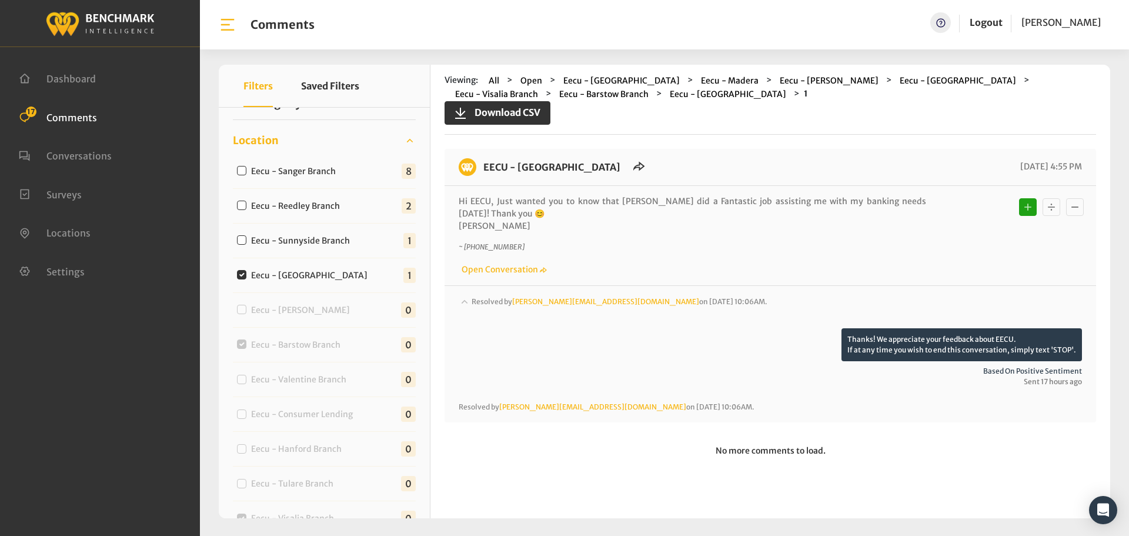
click at [313, 245] on label "Eecu - Sunnyside Branch" at bounding box center [303, 241] width 112 height 12
click at [246, 245] on input "Eecu - Sunnyside Branch" at bounding box center [241, 239] width 9 height 9
checkbox input "true"
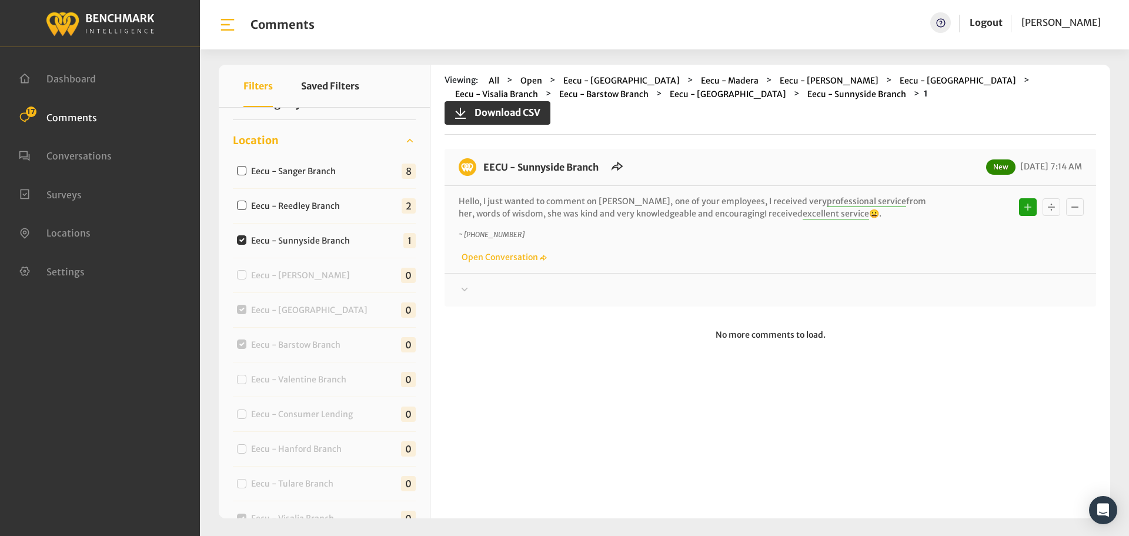
click at [595, 288] on div at bounding box center [771, 290] width 624 height 14
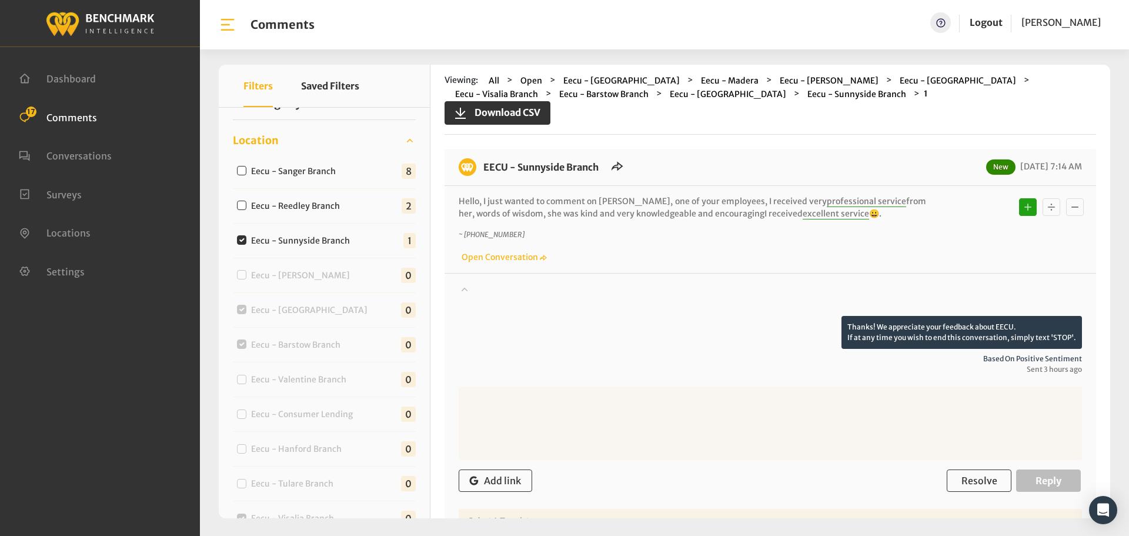
click at [620, 291] on div at bounding box center [771, 299] width 624 height 33
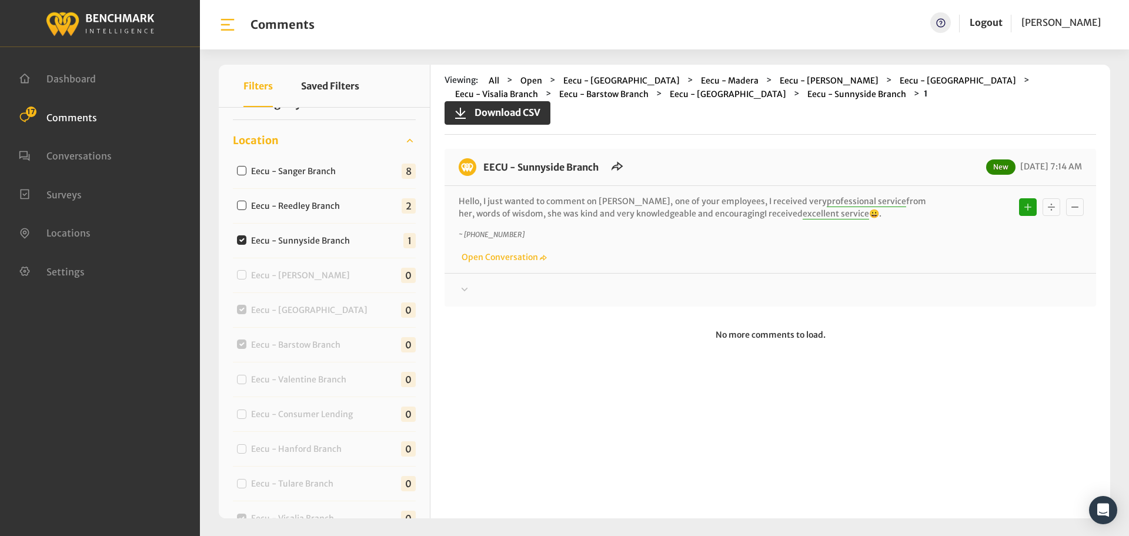
drag, startPoint x: 838, startPoint y: 215, endPoint x: 477, endPoint y: 162, distance: 364.5
click at [477, 162] on div "EECU - Sunnyside Branch New 09/24/2025 7:14 AM Hello, I just wanted to comment …" at bounding box center [771, 228] width 652 height 158
copy div "EECU - Sunnyside Branch New 09/24/2025 7:14 AM Hello, I just wanted to comment …"
click at [968, 286] on div at bounding box center [771, 290] width 624 height 14
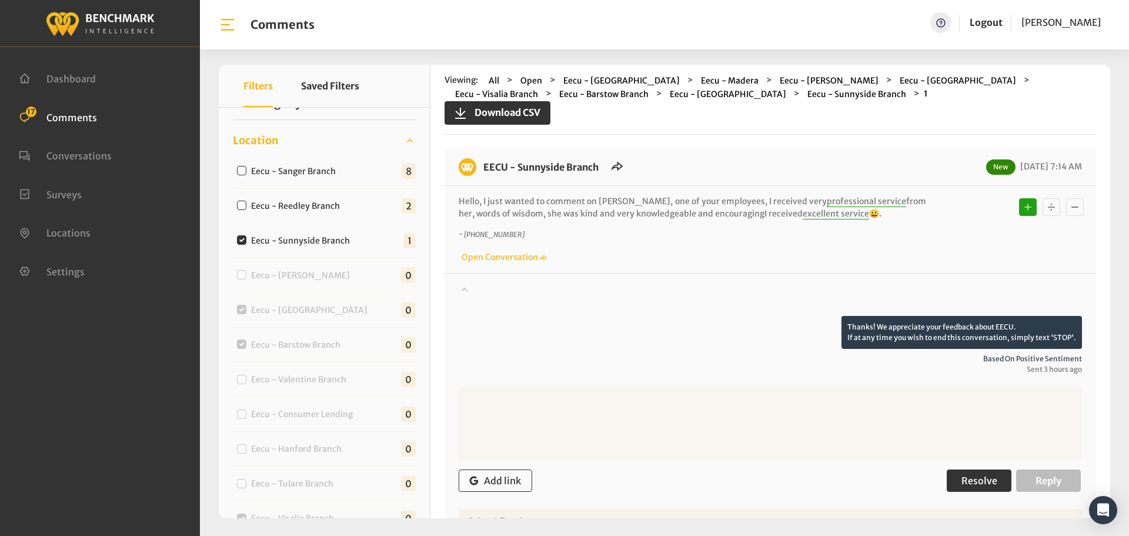
click at [969, 480] on span "Resolve" at bounding box center [980, 481] width 36 height 12
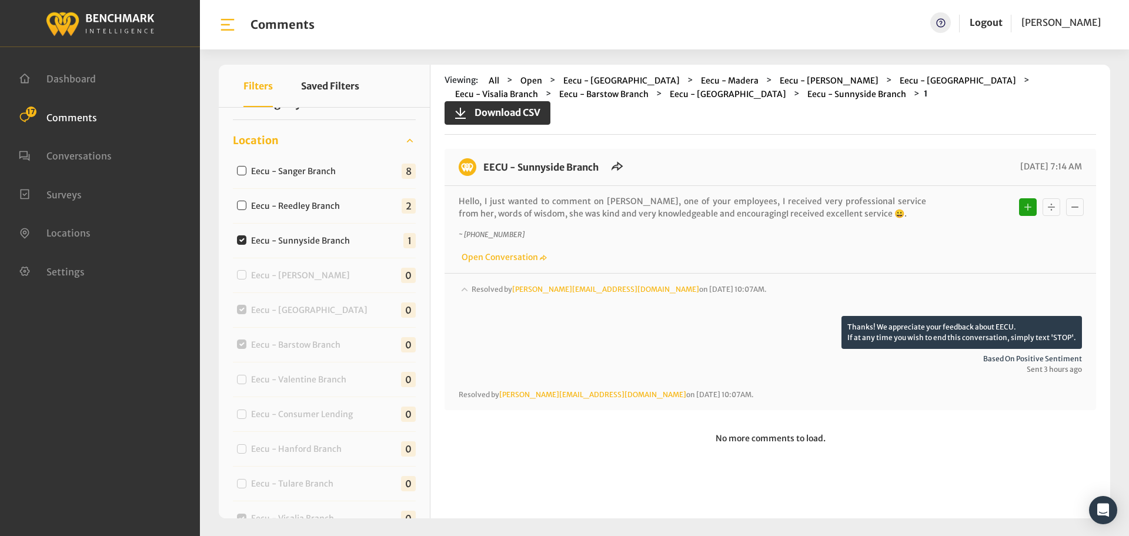
click at [277, 201] on label "Eecu - Reedley Branch" at bounding box center [298, 206] width 102 height 12
click at [246, 201] on input "Eecu - Reedley Branch" at bounding box center [241, 205] width 9 height 9
checkbox input "true"
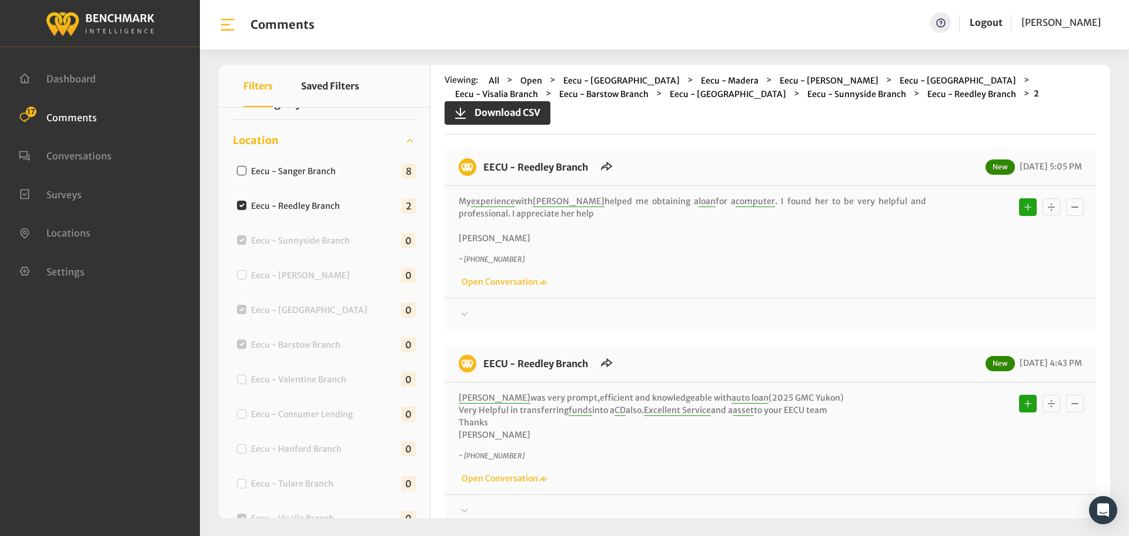
drag, startPoint x: 532, startPoint y: 435, endPoint x: 485, endPoint y: 168, distance: 271.7
click at [485, 168] on div "EECU - Reedley Branch New 09/23/2025 5:05 PM My experience with Jessica helped …" at bounding box center [771, 338] width 652 height 379
copy div "EECU - Reedley Branch New 09/23/2025 5:05 PM My experience with Jessica helped …"
click at [938, 319] on div at bounding box center [771, 315] width 624 height 14
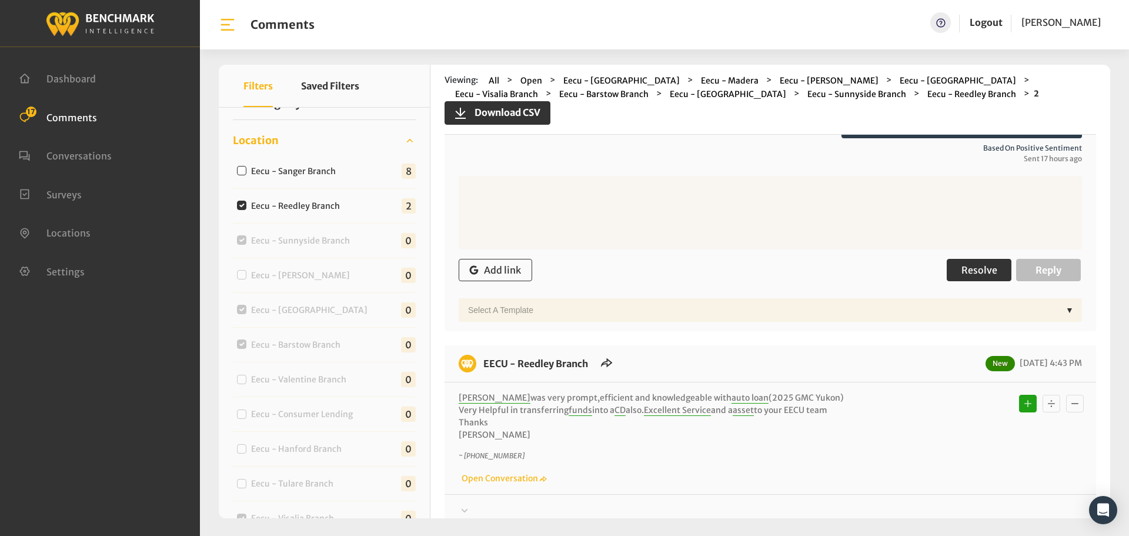
click at [972, 273] on span "Resolve" at bounding box center [980, 270] width 36 height 12
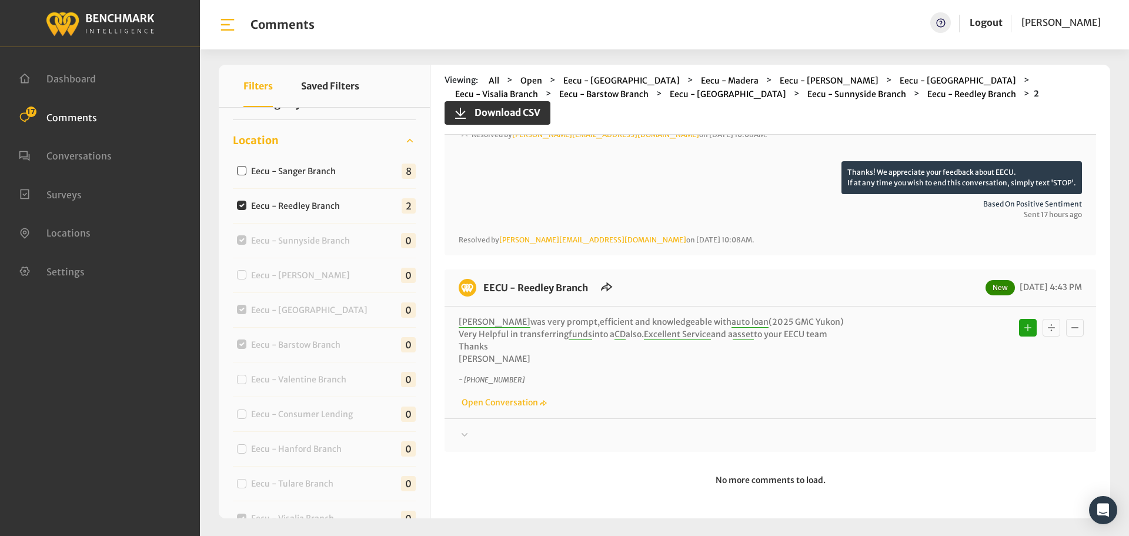
click at [934, 436] on div at bounding box center [771, 435] width 624 height 14
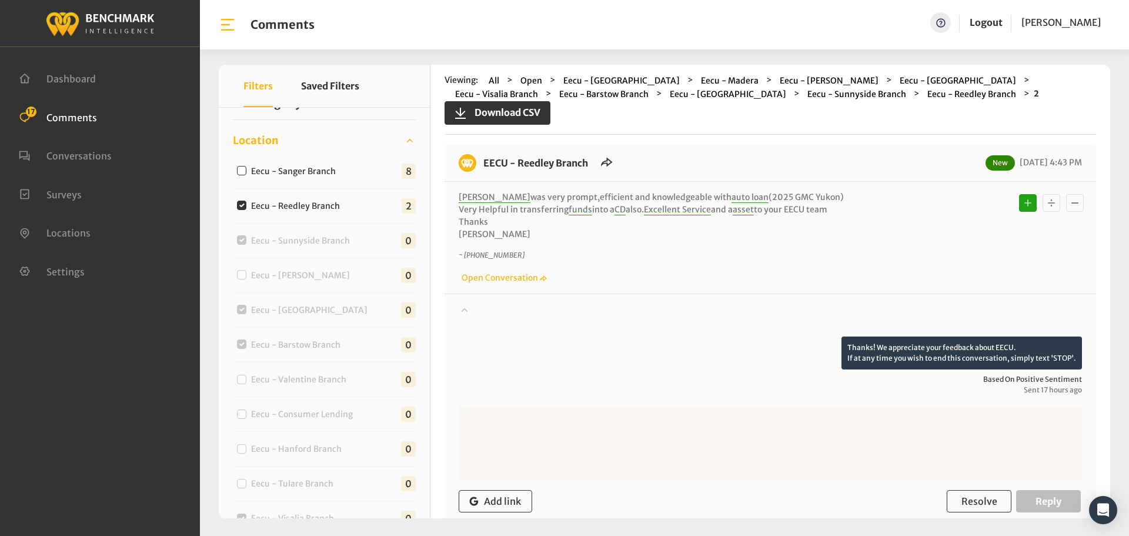
scroll to position [388, 0]
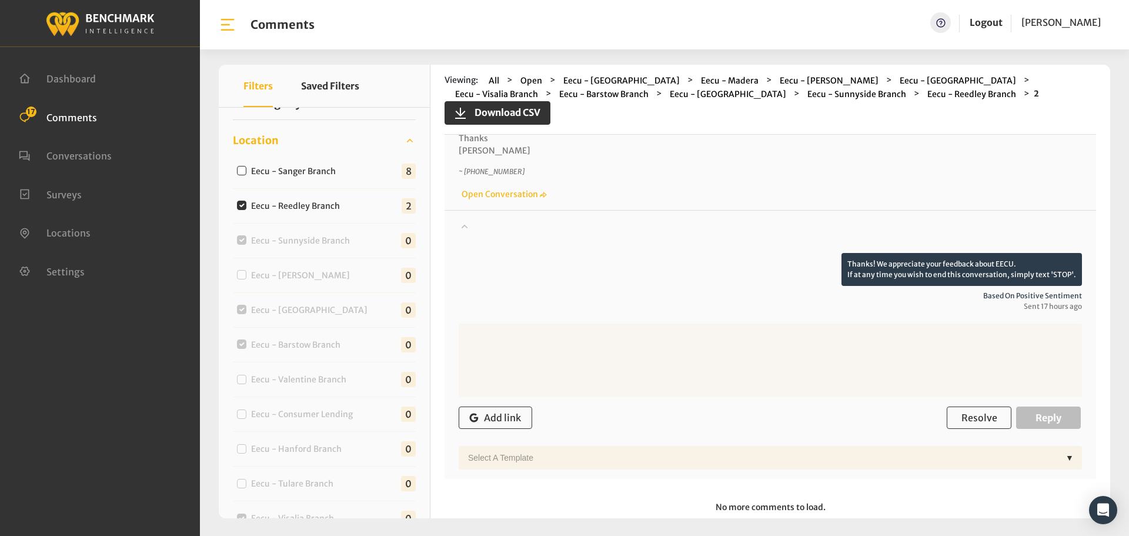
click at [979, 392] on textarea at bounding box center [771, 361] width 624 height 74
click at [983, 406] on div "Add link Resolve Reply" at bounding box center [771, 418] width 624 height 35
click at [983, 414] on span "Resolve" at bounding box center [980, 418] width 36 height 12
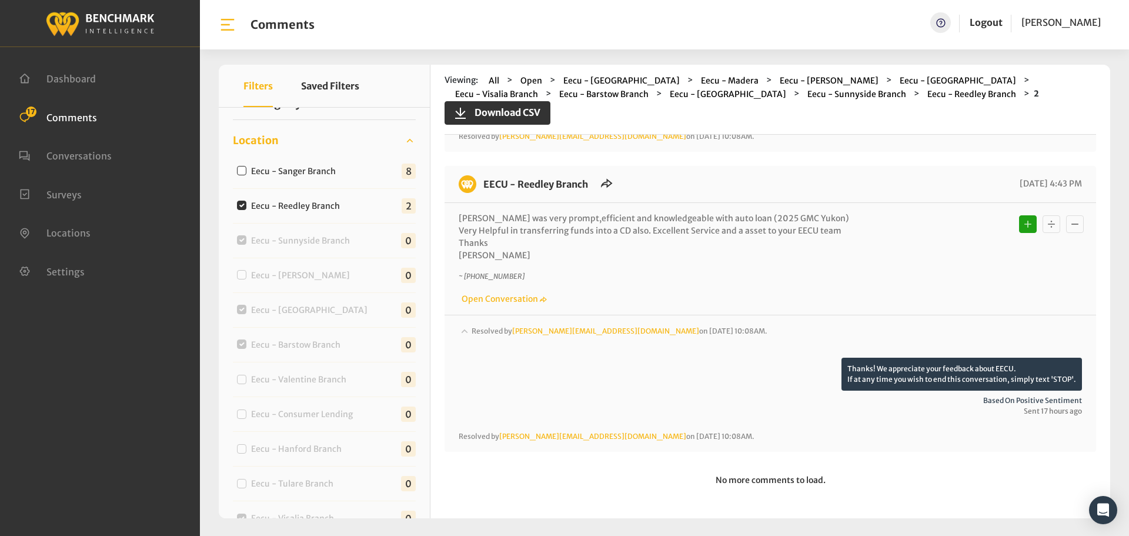
scroll to position [283, 0]
click at [314, 171] on label "Eecu - Sanger Branch" at bounding box center [296, 171] width 98 height 12
click at [246, 171] on input "Eecu - Sanger Branch" at bounding box center [241, 170] width 9 height 9
checkbox input "true"
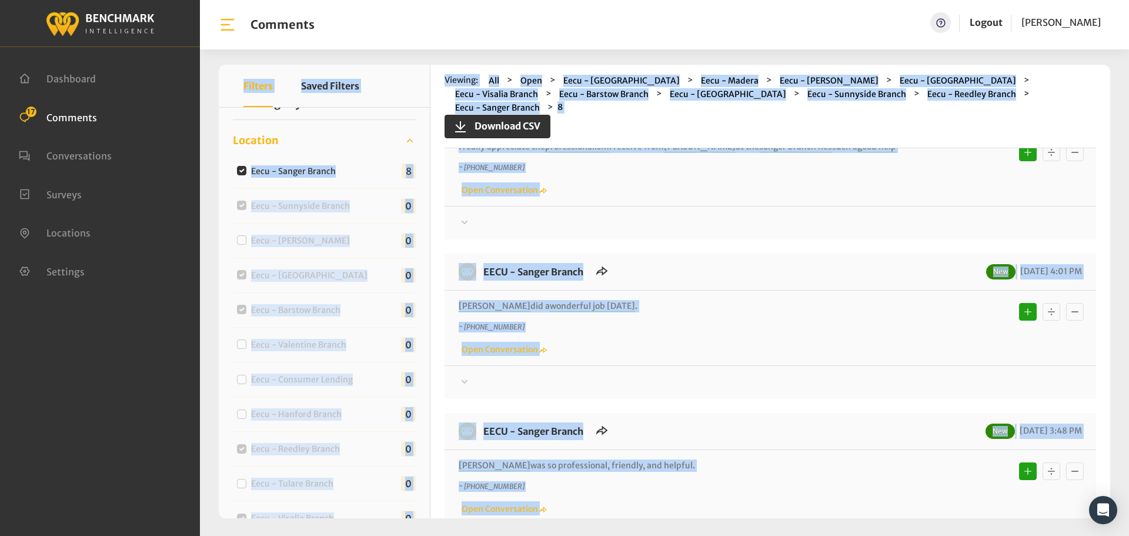
scroll to position [0, 0]
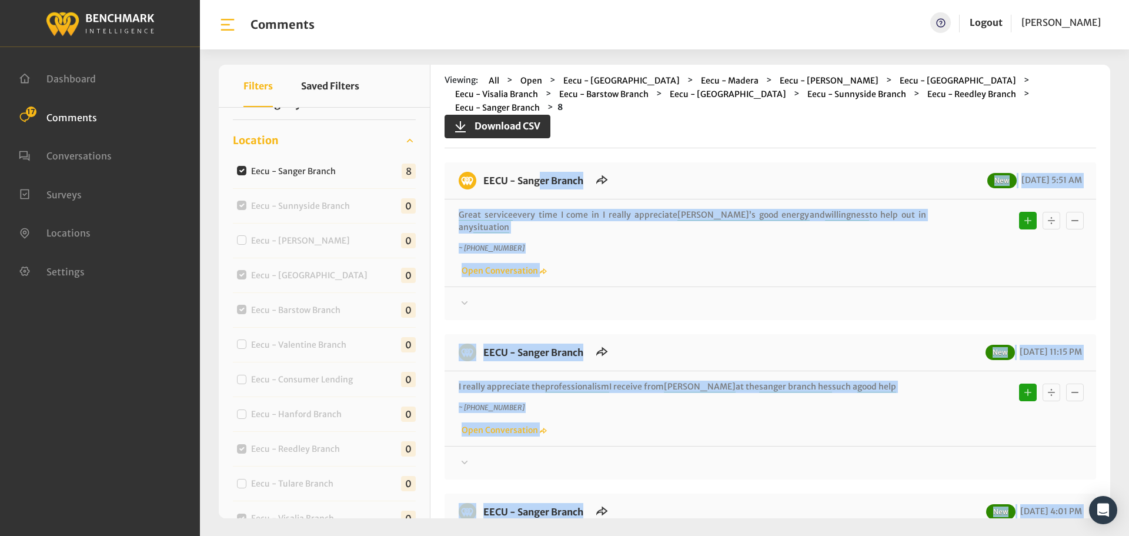
drag, startPoint x: 836, startPoint y: 367, endPoint x: 478, endPoint y: 165, distance: 411.6
copy div "EECU - Sanger Branch New 09/24/2025 5:51 AM Great service every time I come in …"
click at [972, 296] on div at bounding box center [771, 303] width 624 height 14
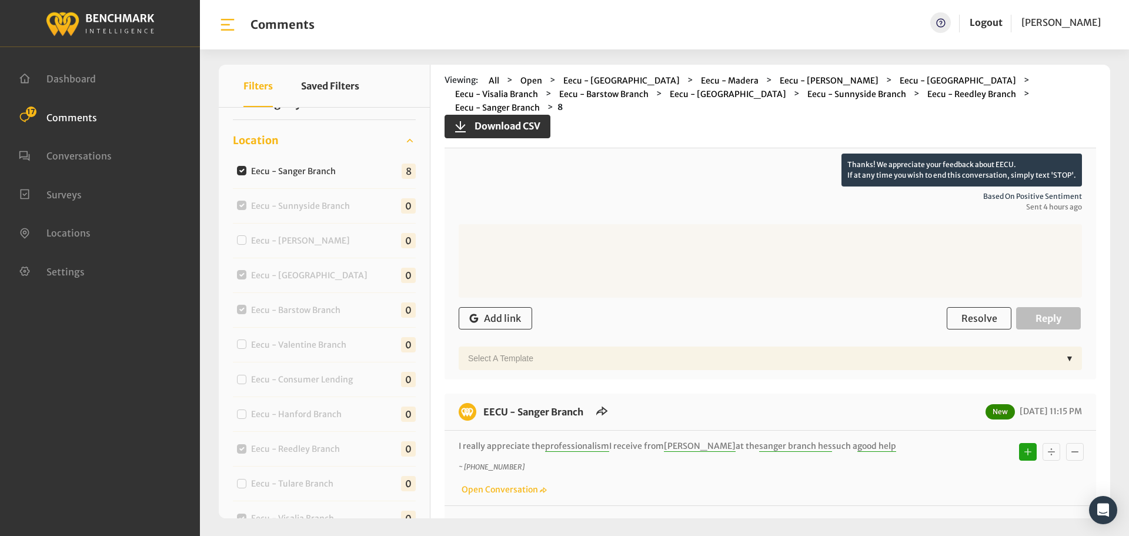
scroll to position [176, 0]
click at [975, 312] on span "Resolve" at bounding box center [980, 318] width 36 height 12
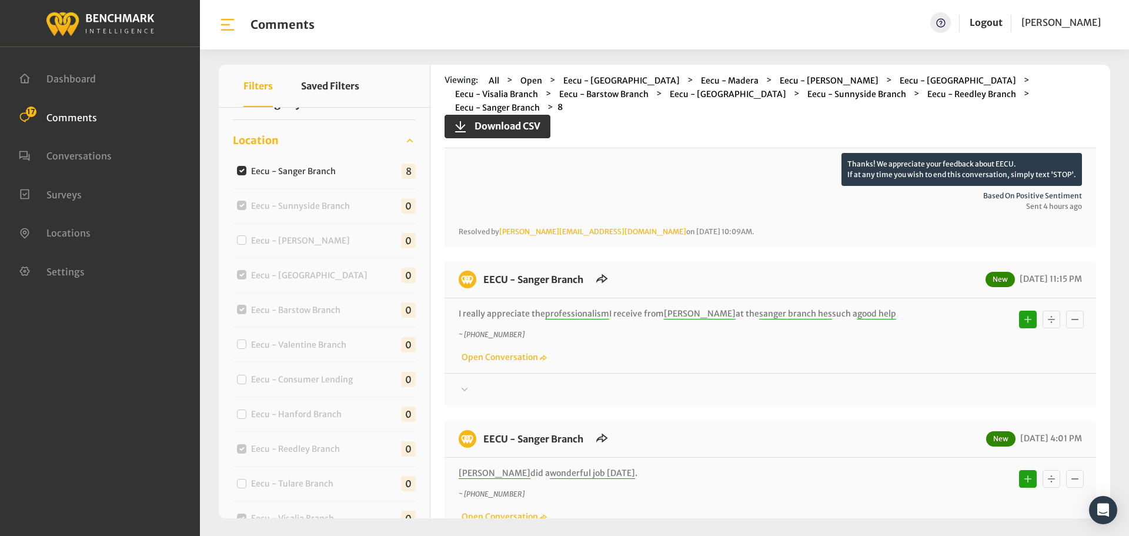
click at [939, 383] on div at bounding box center [771, 390] width 624 height 14
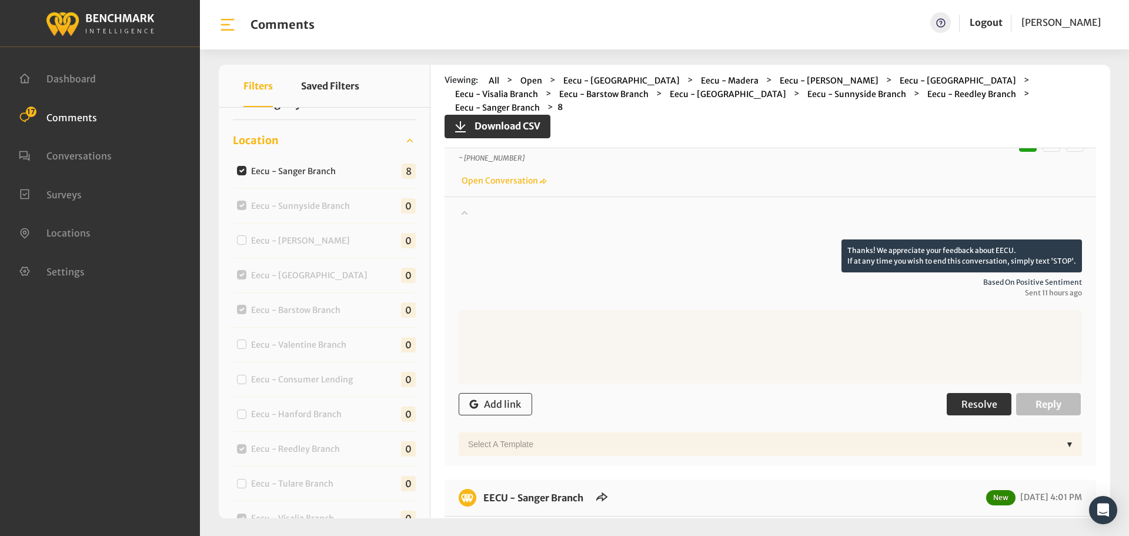
click at [995, 393] on button "Resolve" at bounding box center [979, 404] width 65 height 22
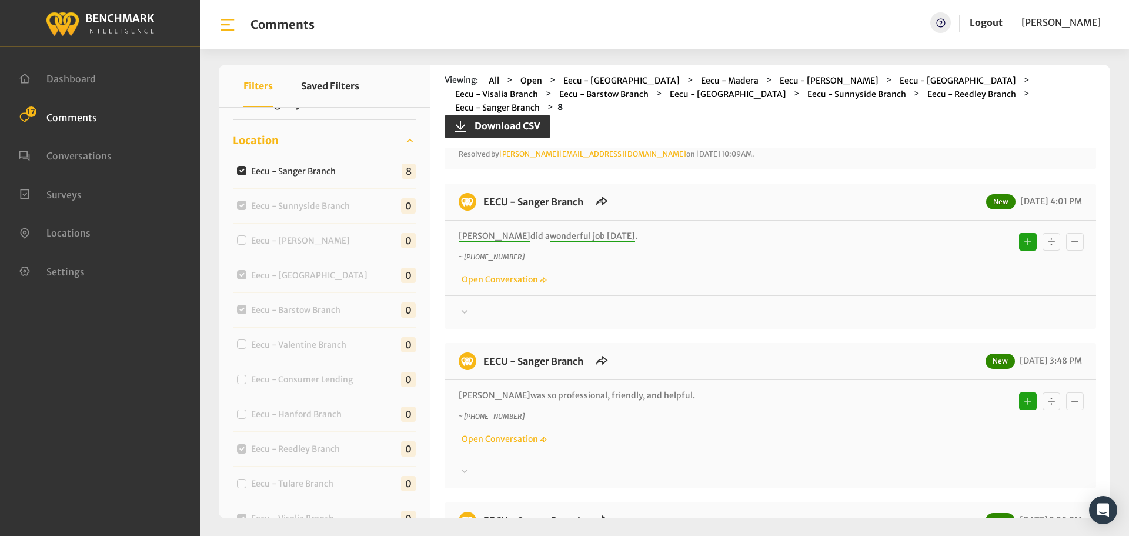
click at [919, 305] on div at bounding box center [771, 312] width 624 height 14
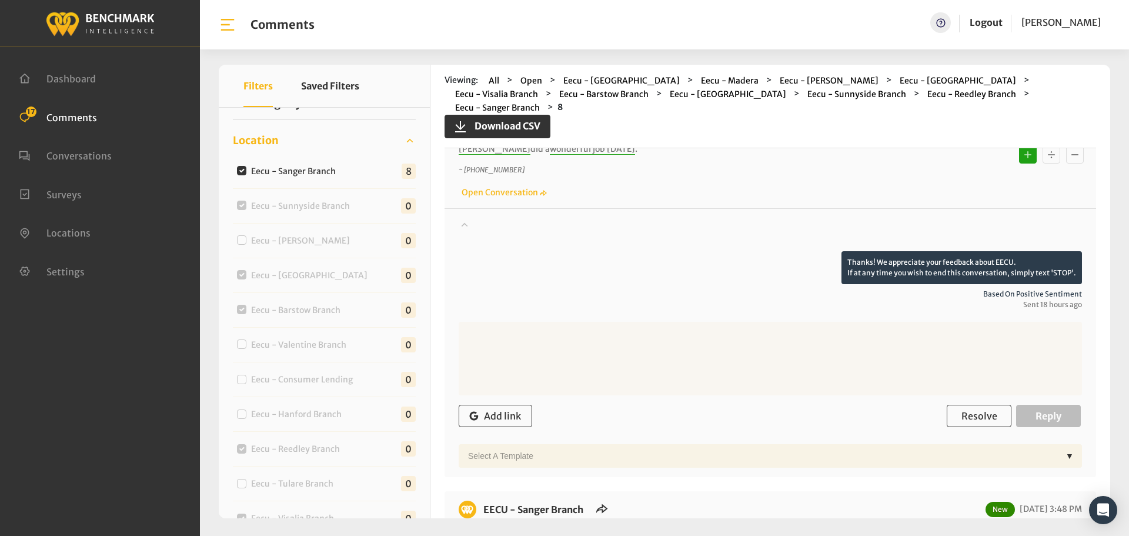
scroll to position [706, 0]
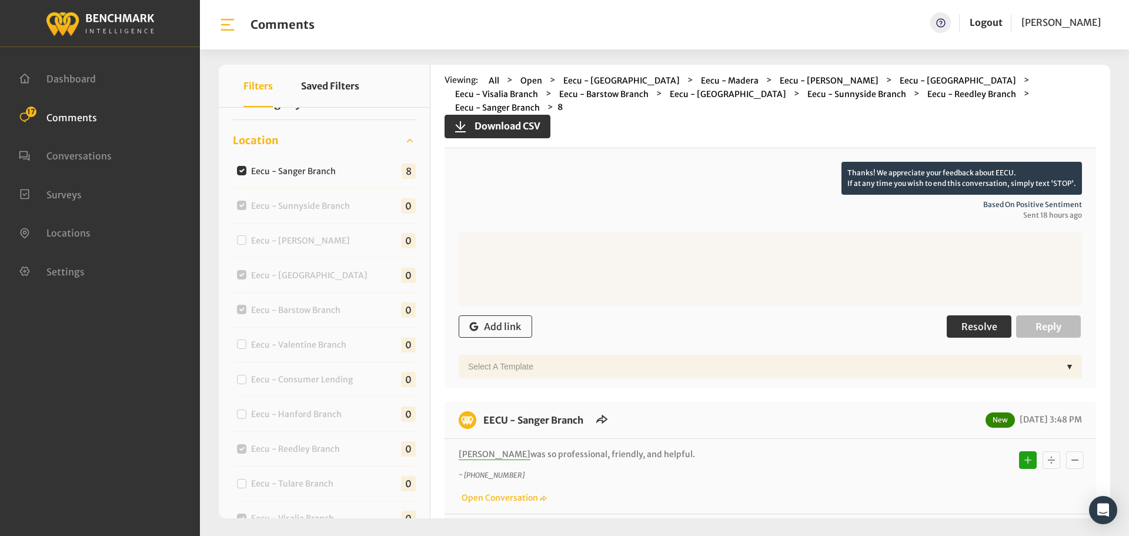
click at [969, 321] on span "Resolve" at bounding box center [980, 327] width 36 height 12
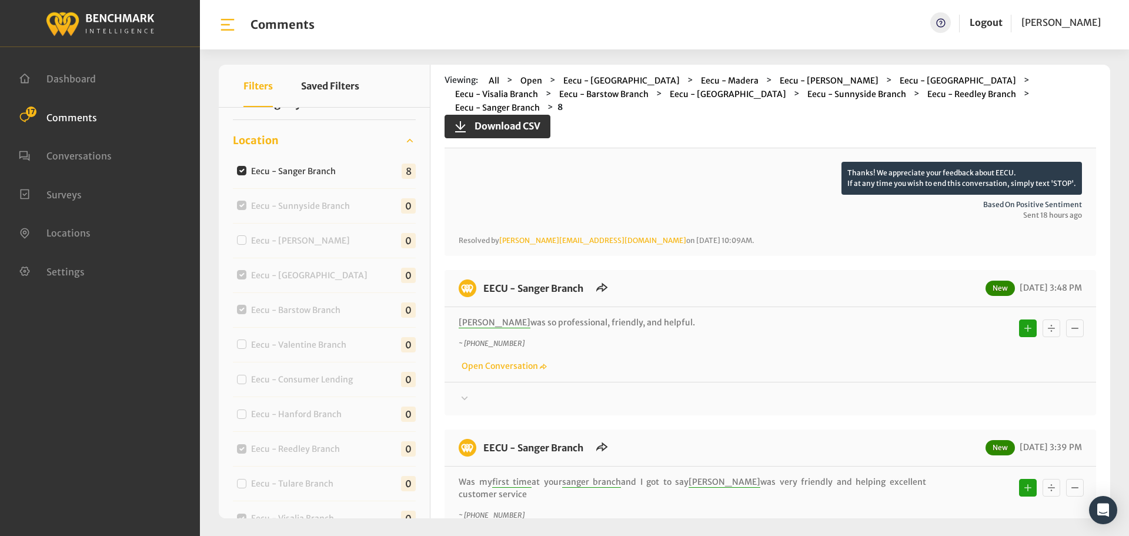
click at [961, 392] on div at bounding box center [771, 399] width 624 height 14
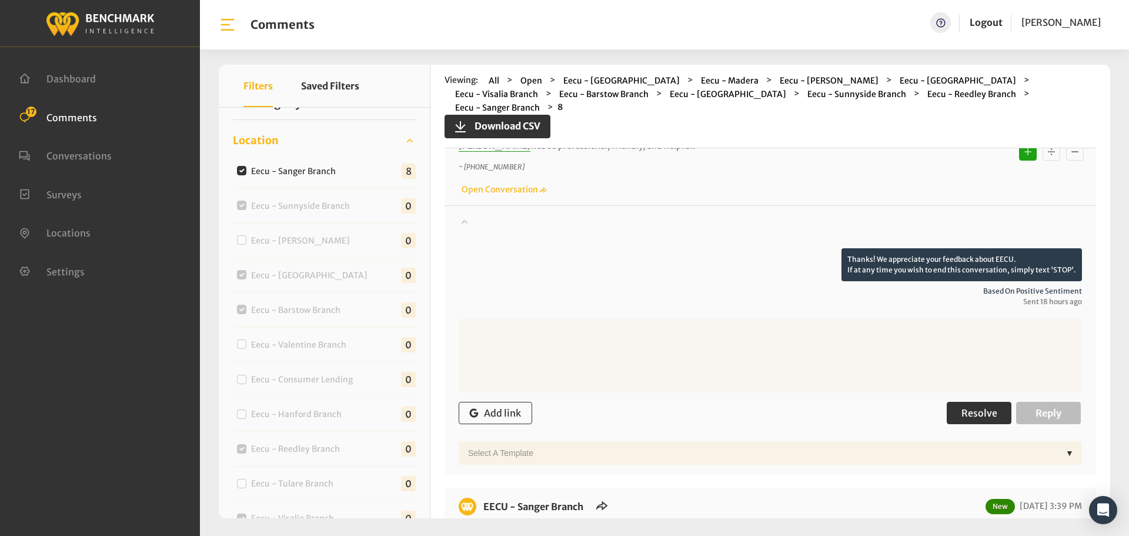
click at [999, 402] on button "Resolve" at bounding box center [979, 413] width 65 height 22
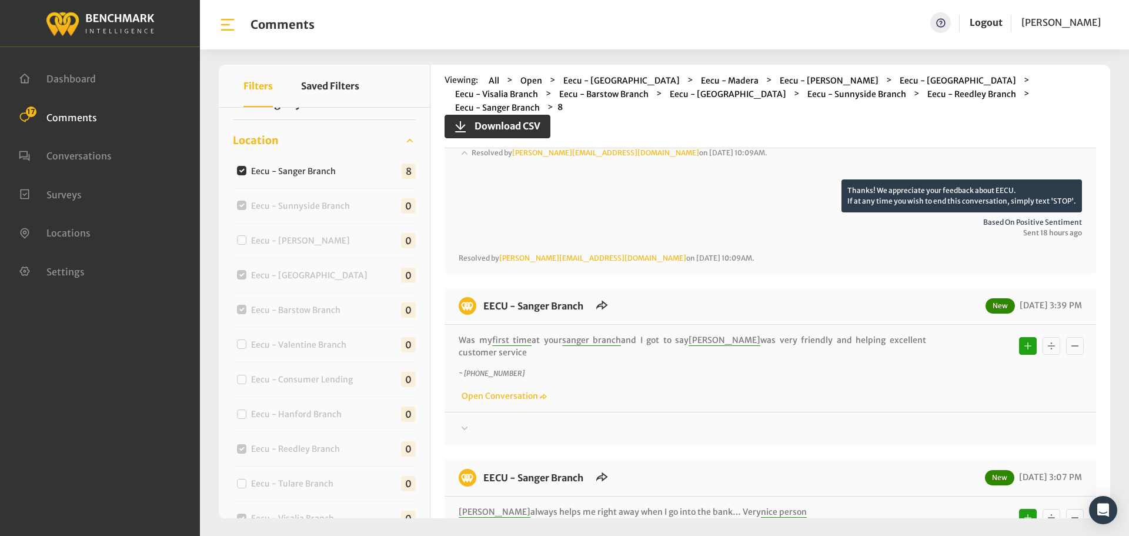
scroll to position [1059, 0]
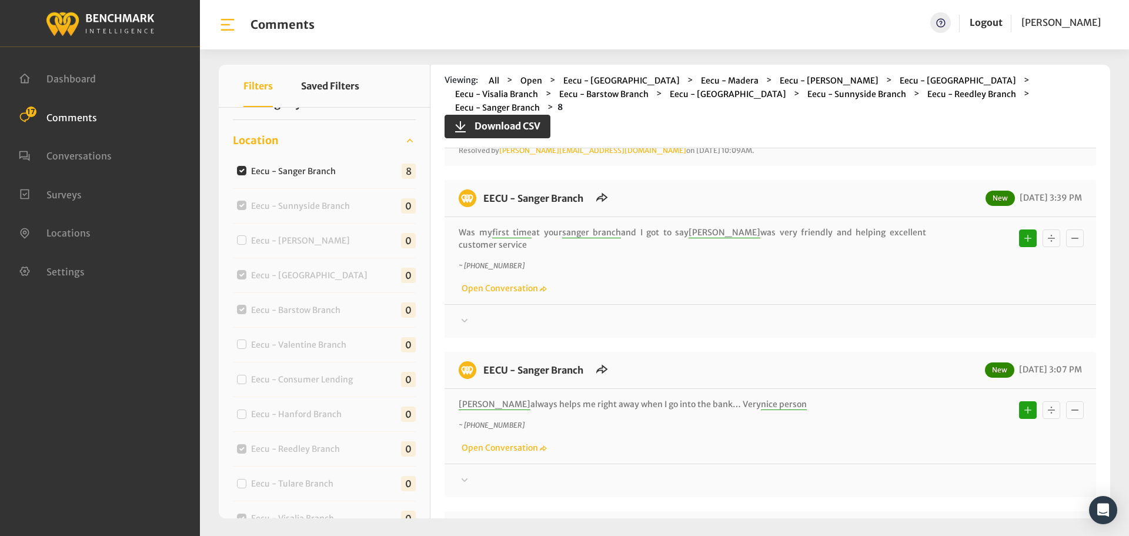
click at [945, 279] on div "EECU - Sanger Branch New 09/23/2025 3:39 PM Was my first time at your sanger br…" at bounding box center [771, 259] width 652 height 158
click at [945, 314] on div at bounding box center [771, 321] width 624 height 14
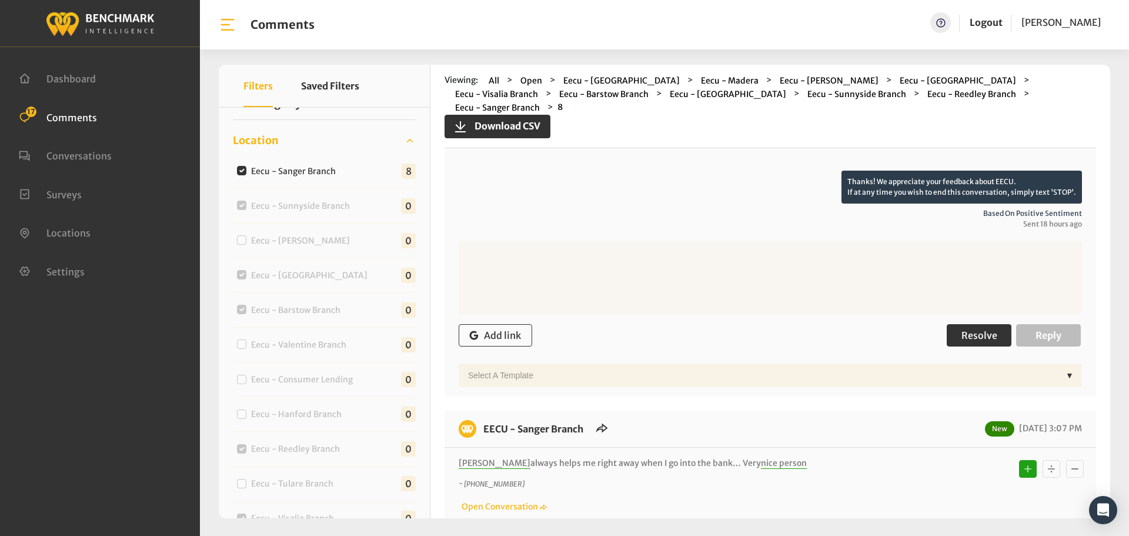
click at [962, 324] on button "Resolve" at bounding box center [979, 335] width 65 height 22
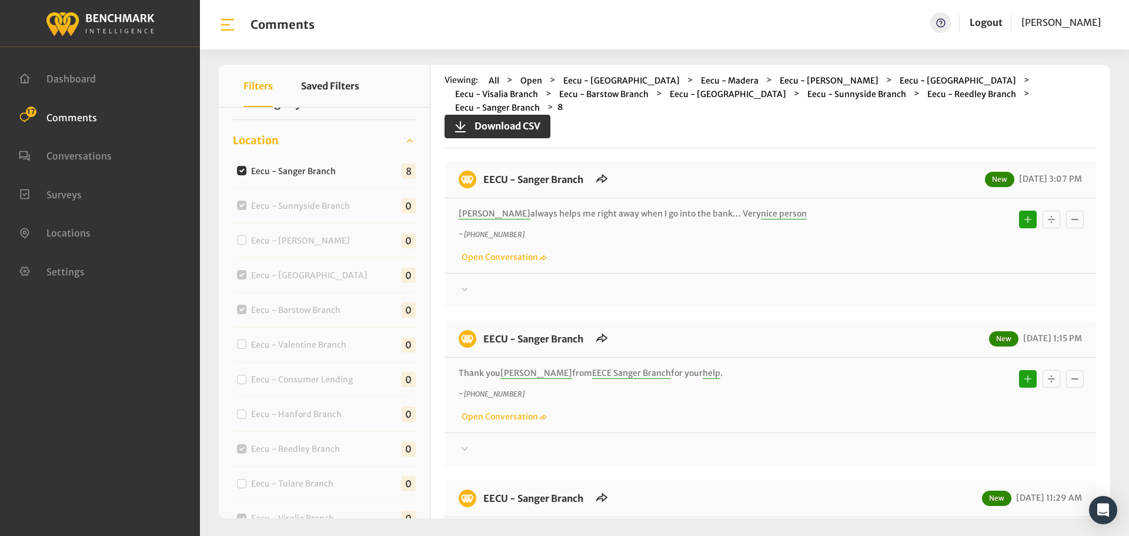
click at [952, 283] on div at bounding box center [771, 290] width 624 height 14
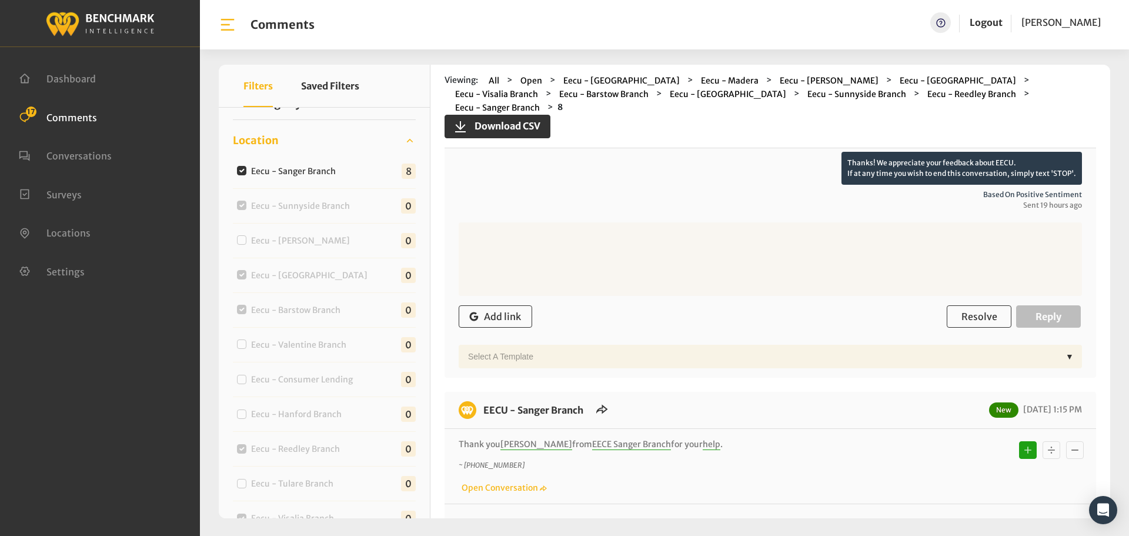
scroll to position [1529, 0]
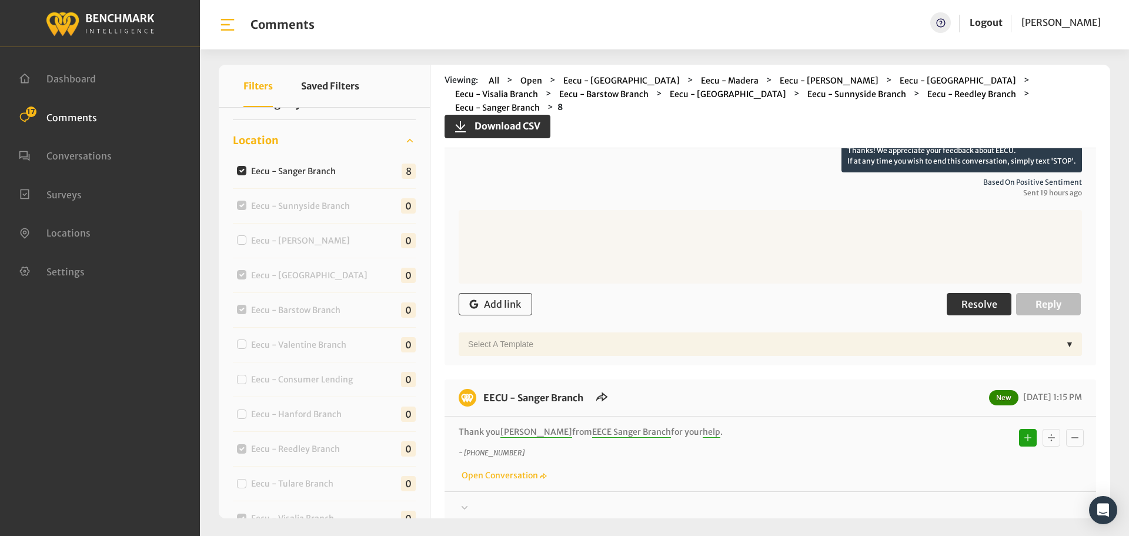
click at [952, 293] on button "Resolve" at bounding box center [979, 304] width 65 height 22
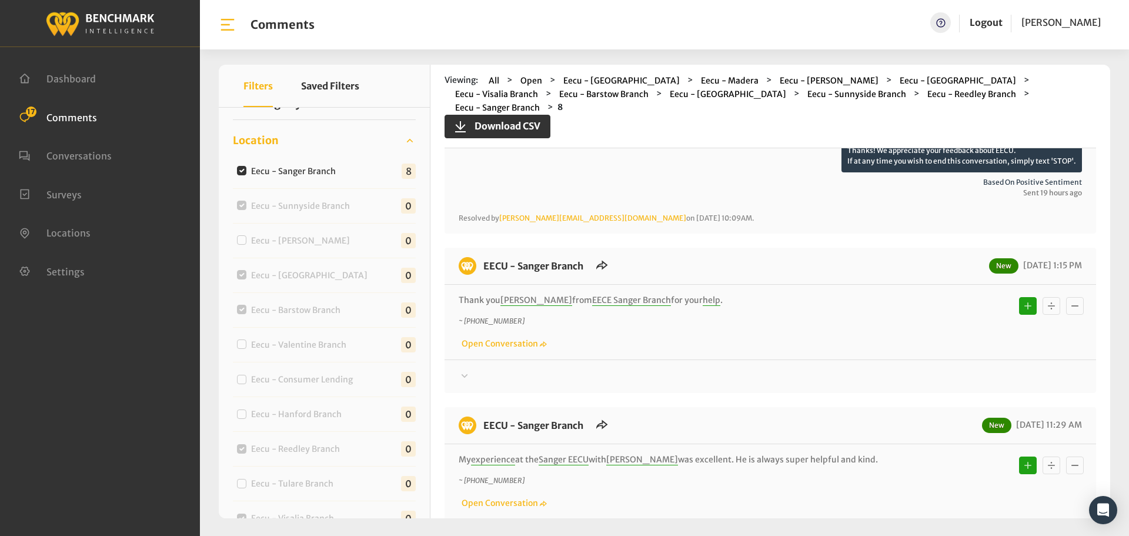
click at [953, 369] on div at bounding box center [771, 376] width 624 height 14
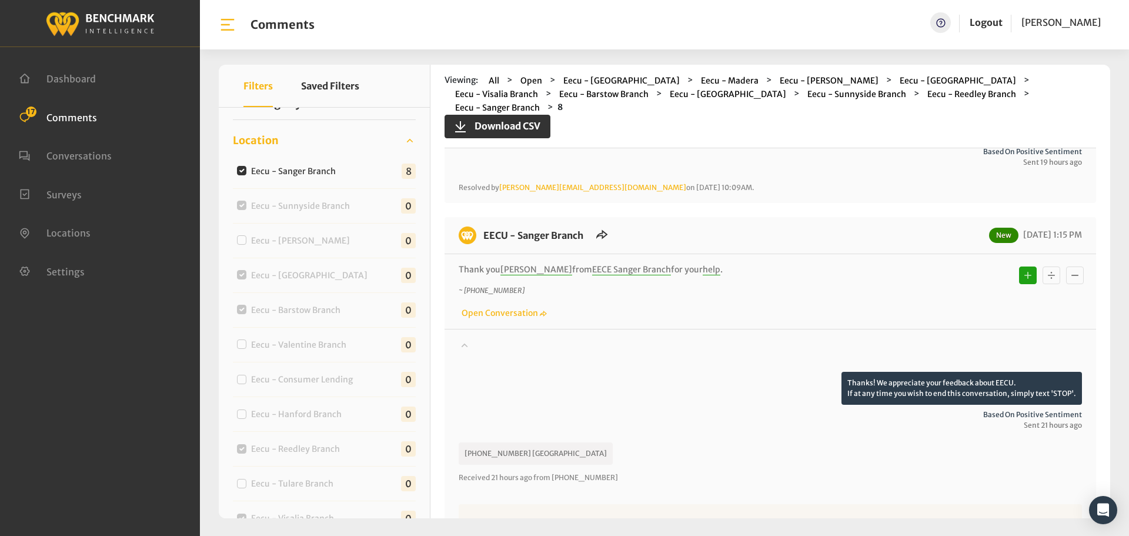
scroll to position [1588, 0]
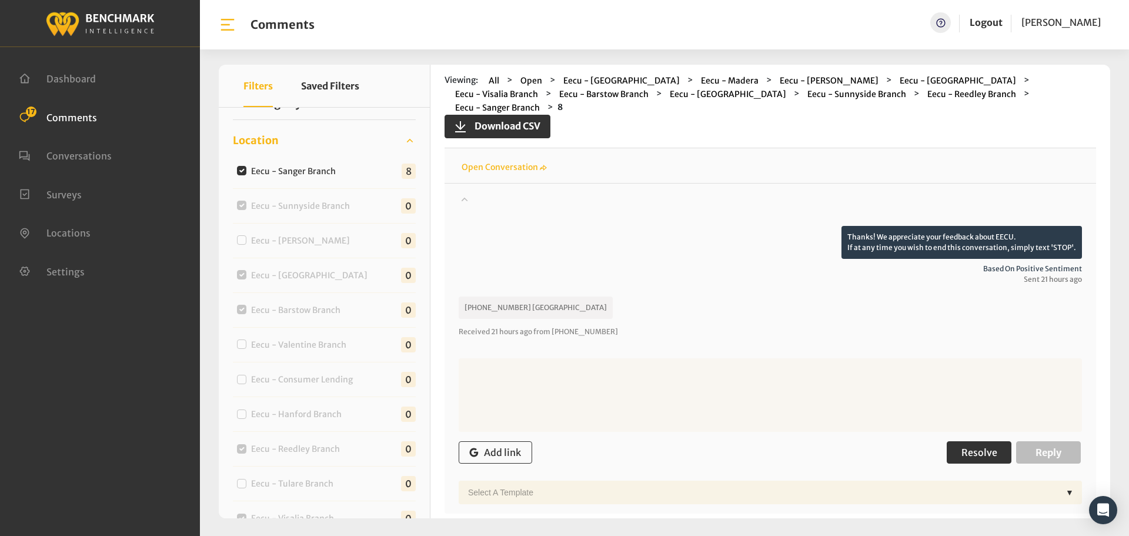
click at [952, 441] on button "Resolve" at bounding box center [979, 452] width 65 height 22
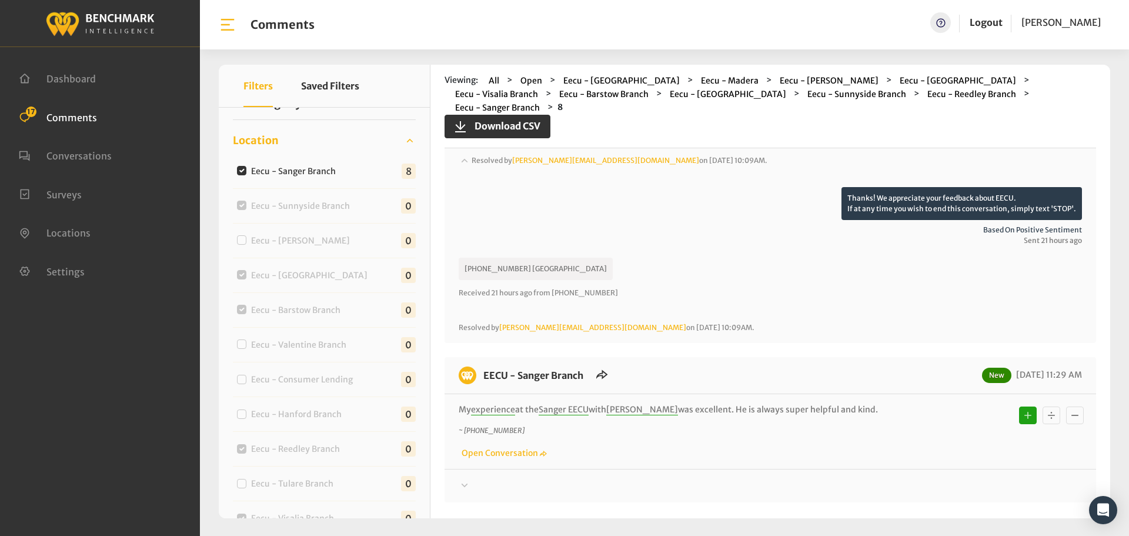
click at [951, 479] on div at bounding box center [771, 486] width 624 height 14
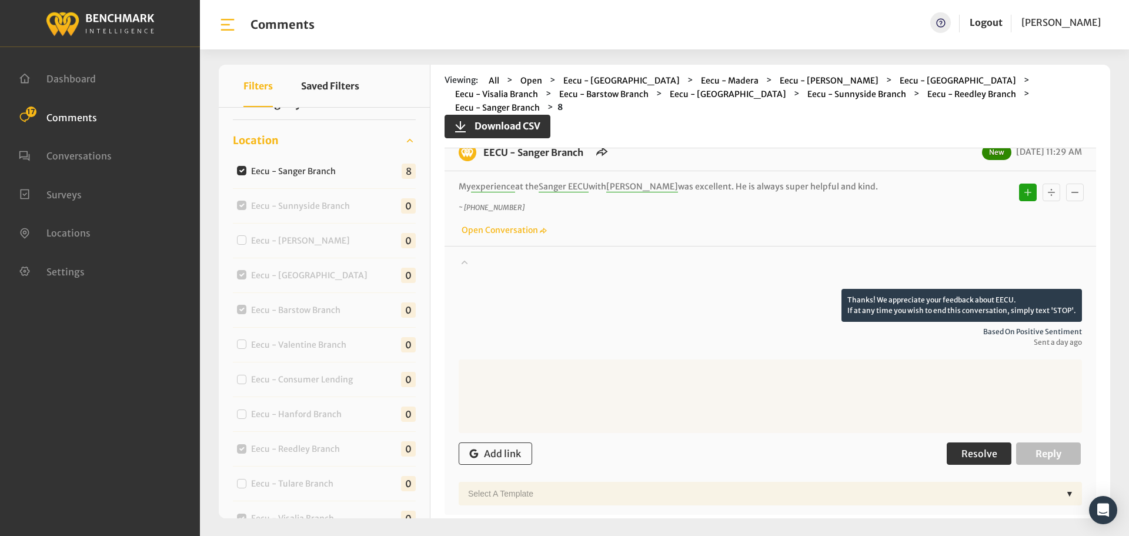
click at [973, 448] on span "Resolve" at bounding box center [980, 454] width 36 height 12
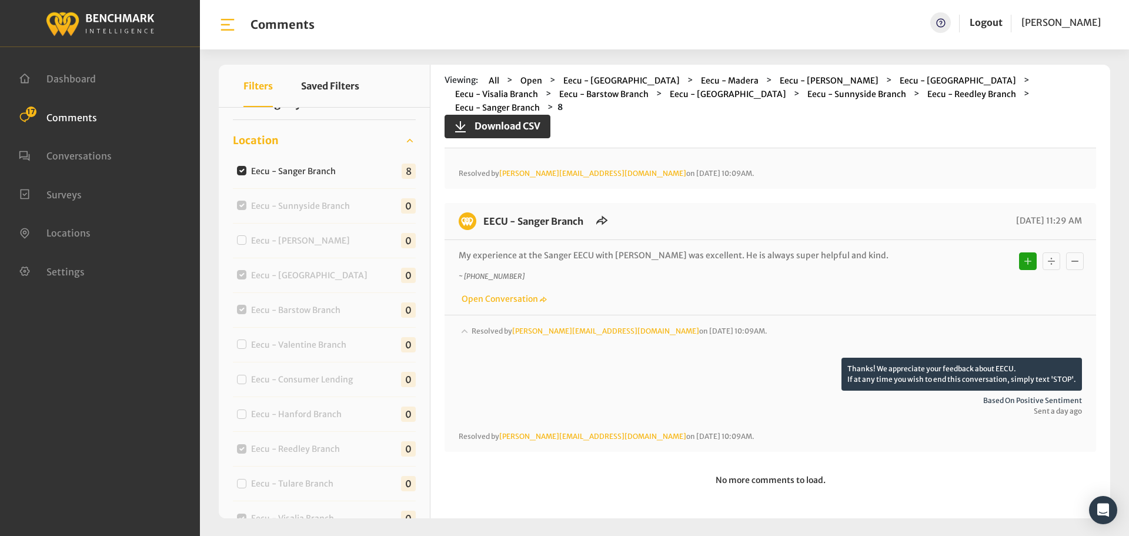
scroll to position [1848, 0]
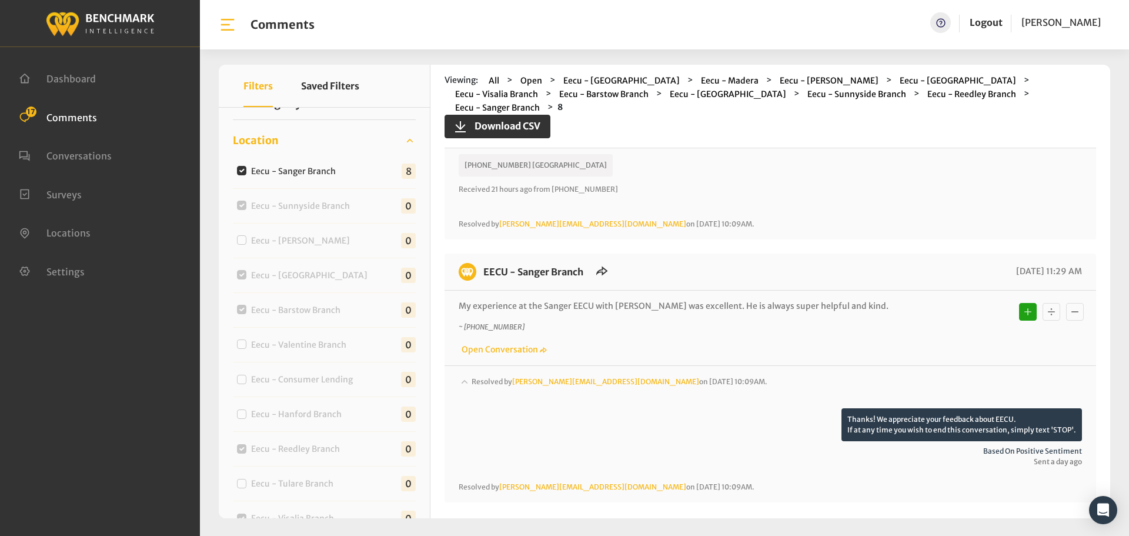
click at [293, 175] on label "Eecu - Sanger Branch" at bounding box center [296, 171] width 98 height 12
click at [246, 175] on input "Eecu - Sanger Branch" at bounding box center [241, 170] width 9 height 9
checkbox input "false"
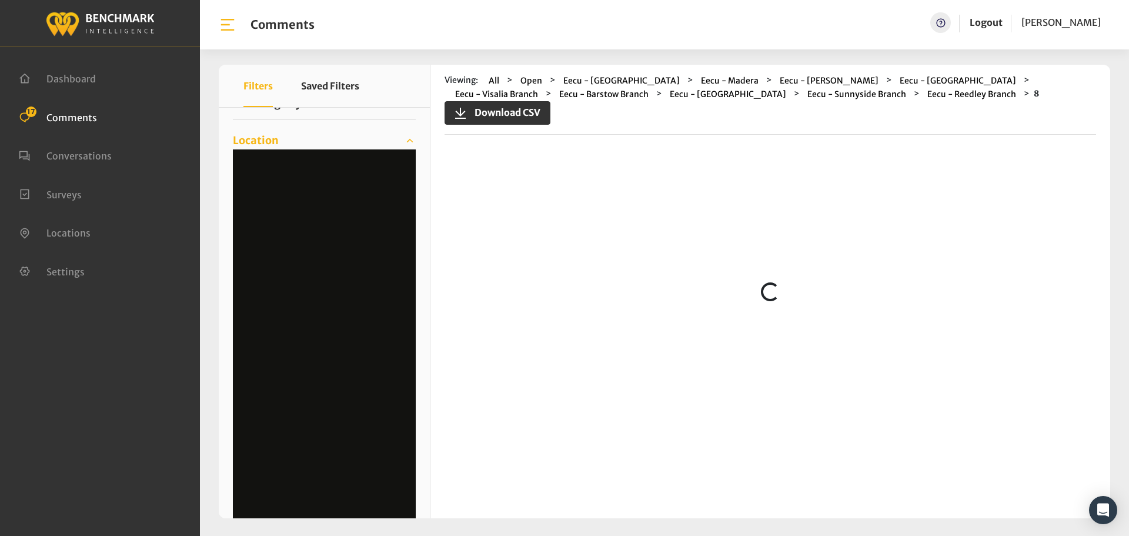
scroll to position [0, 0]
